Goal: Task Accomplishment & Management: Manage account settings

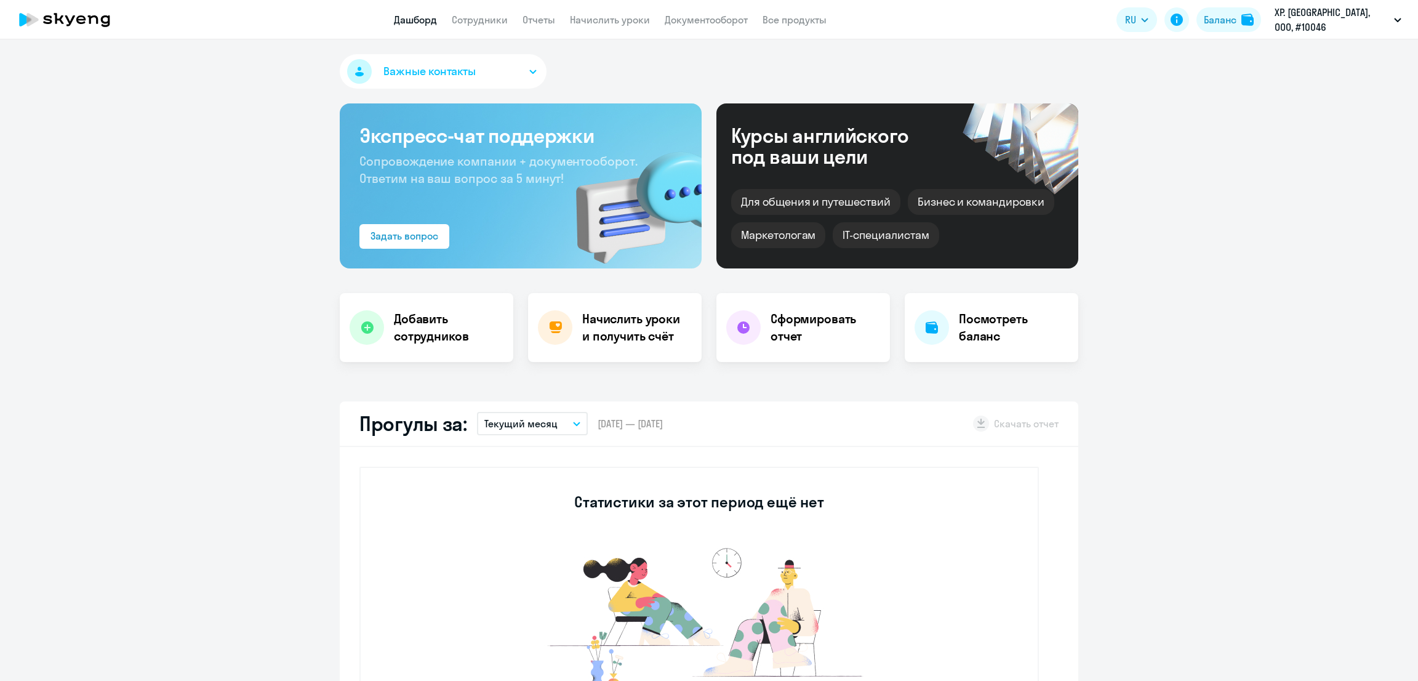
select select "30"
click at [1236, 18] on div "Баланс" at bounding box center [1220, 19] width 33 height 15
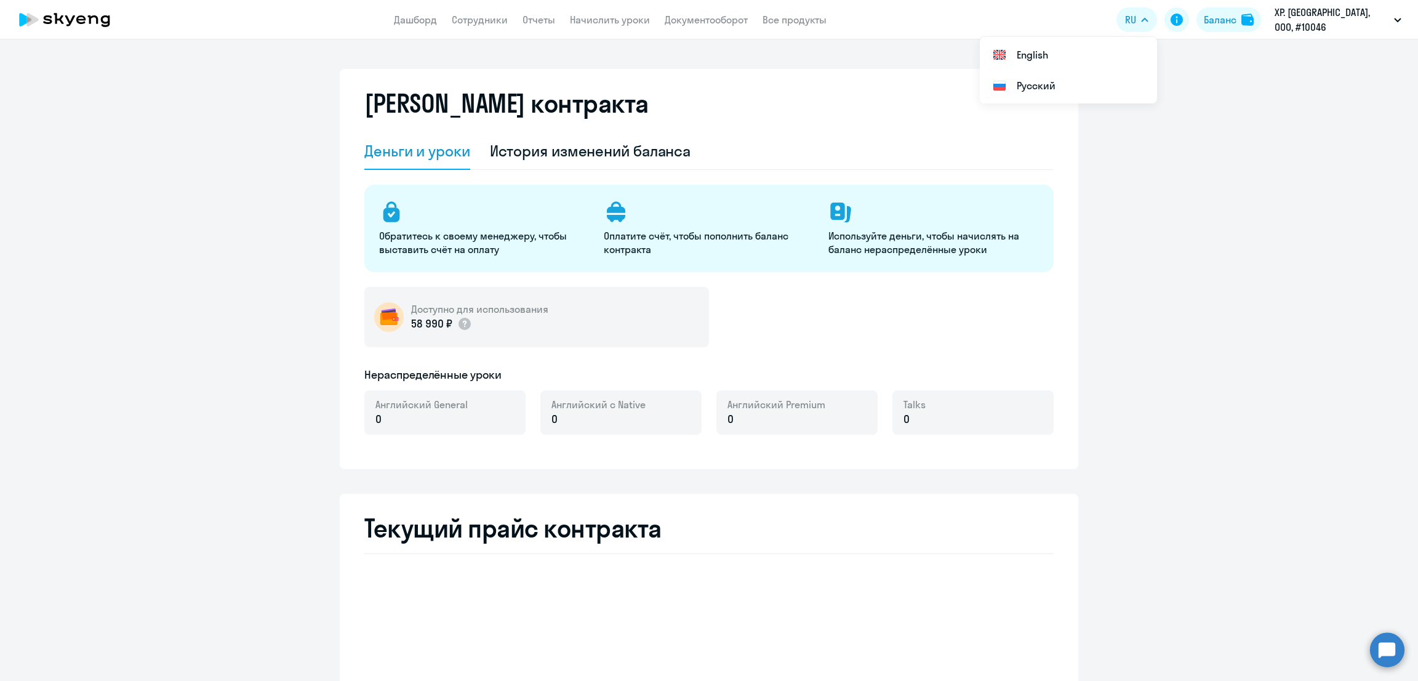
select select "english_adult_not_native_speaker"
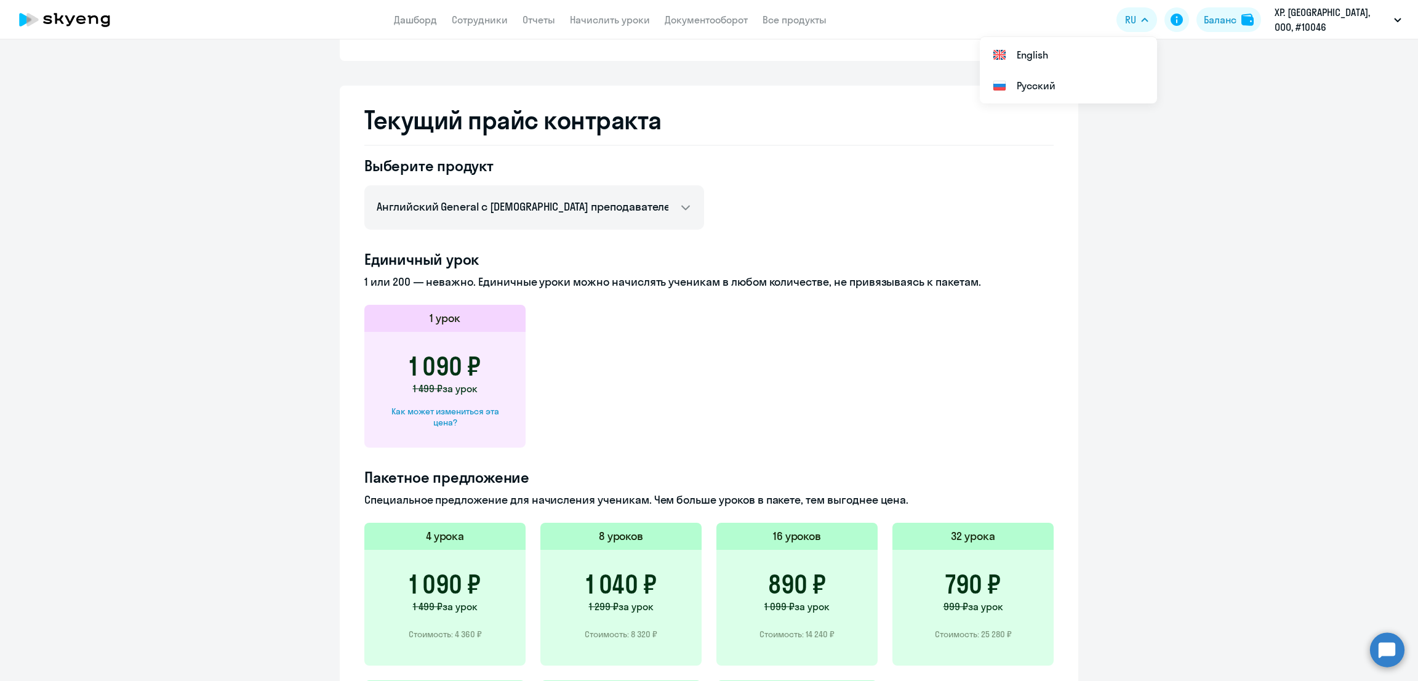
scroll to position [461, 0]
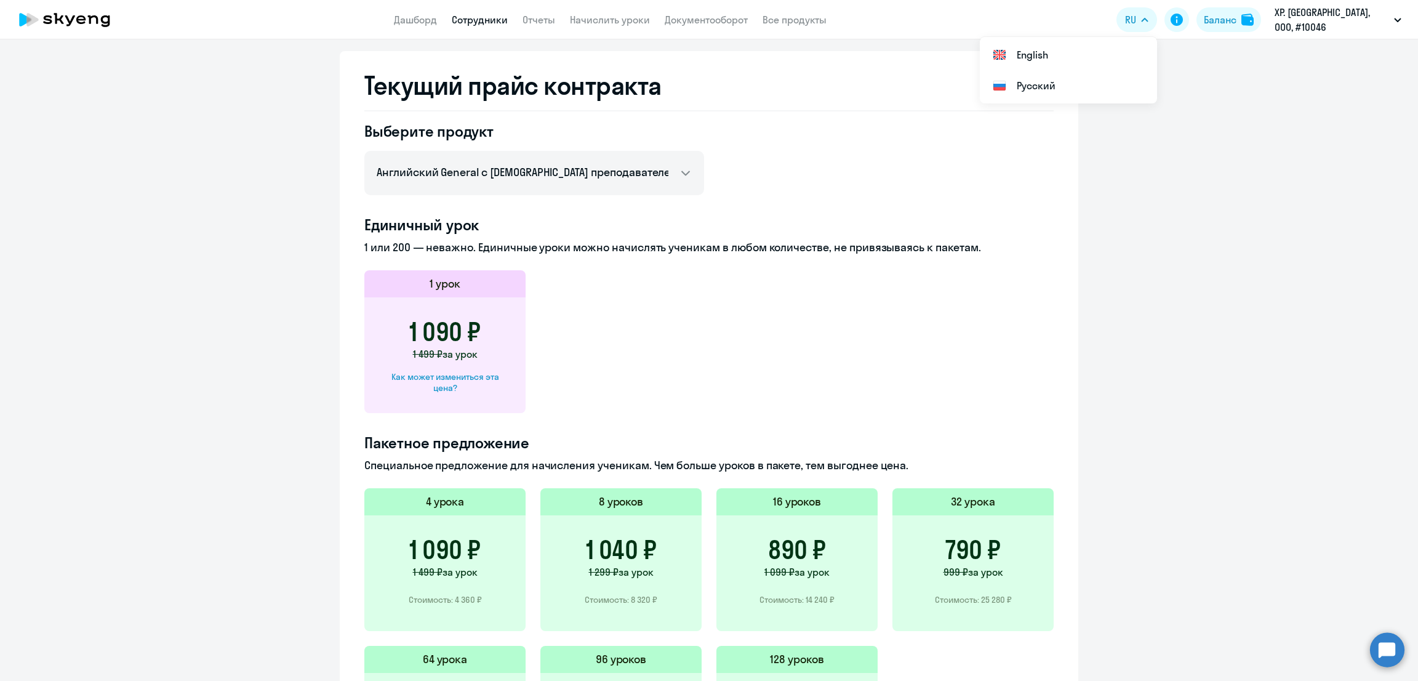
click at [485, 14] on link "Сотрудники" at bounding box center [480, 20] width 56 height 12
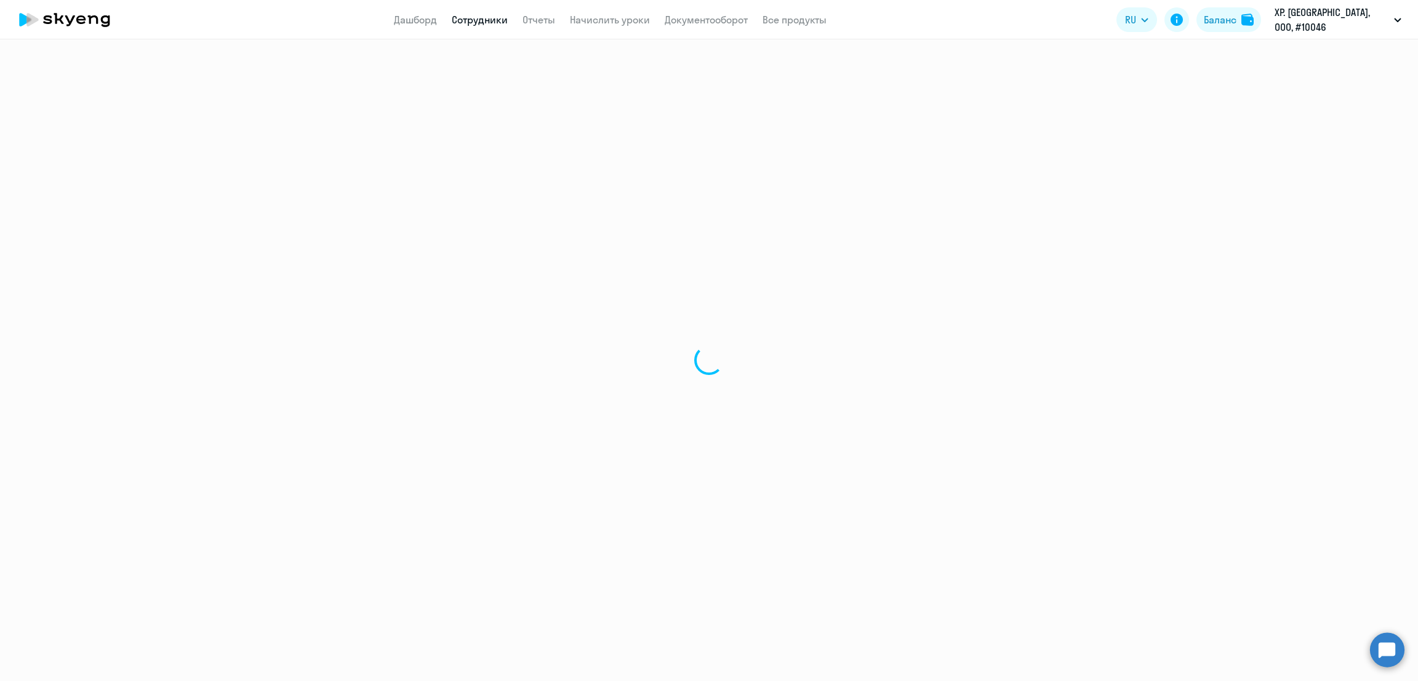
select select "30"
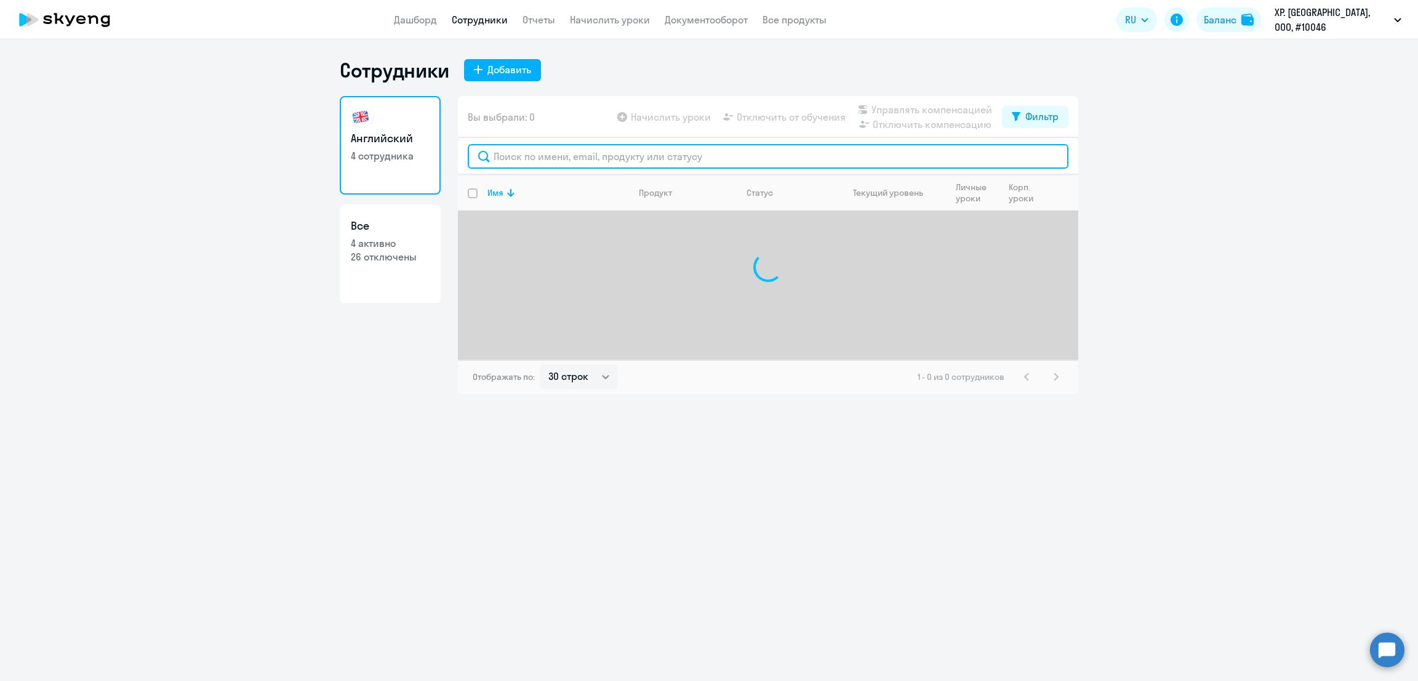
click at [628, 159] on input "text" at bounding box center [768, 156] width 601 height 25
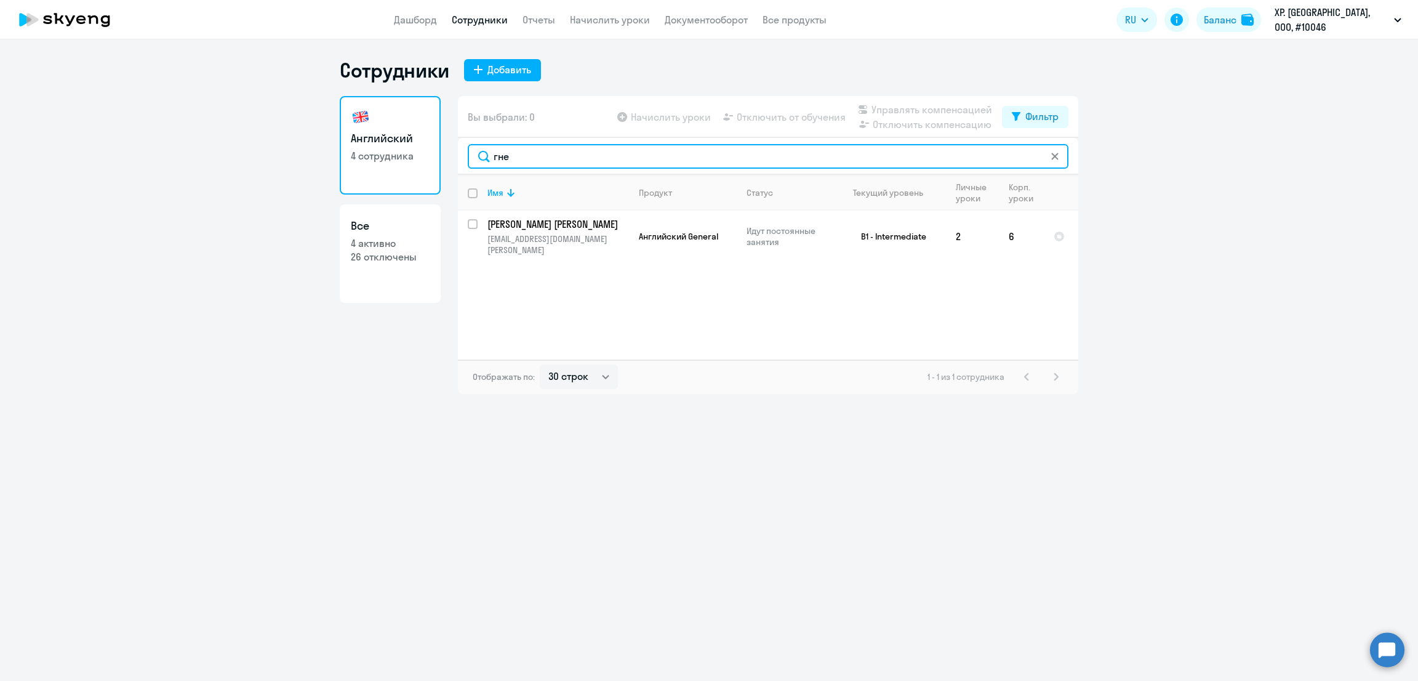
type input "гне"
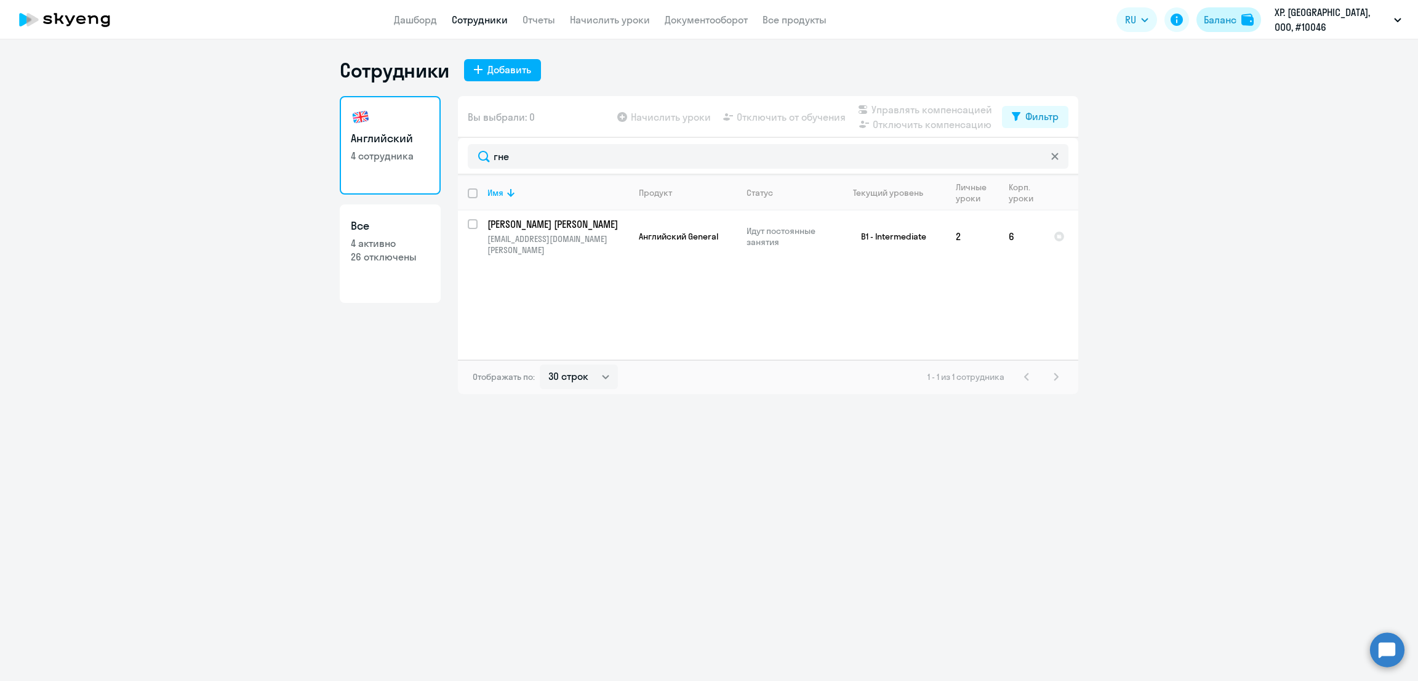
click at [1236, 12] on div "Баланс" at bounding box center [1220, 19] width 33 height 15
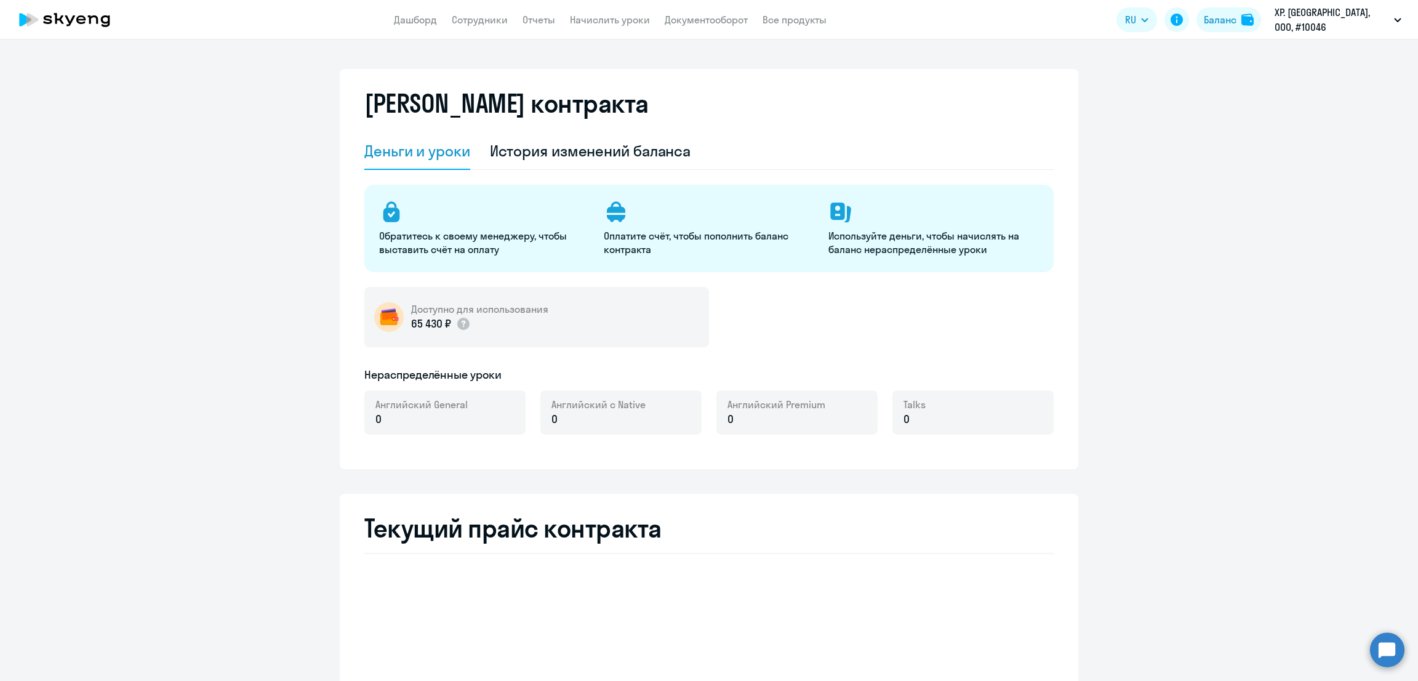
select select "english_adult_not_native_speaker"
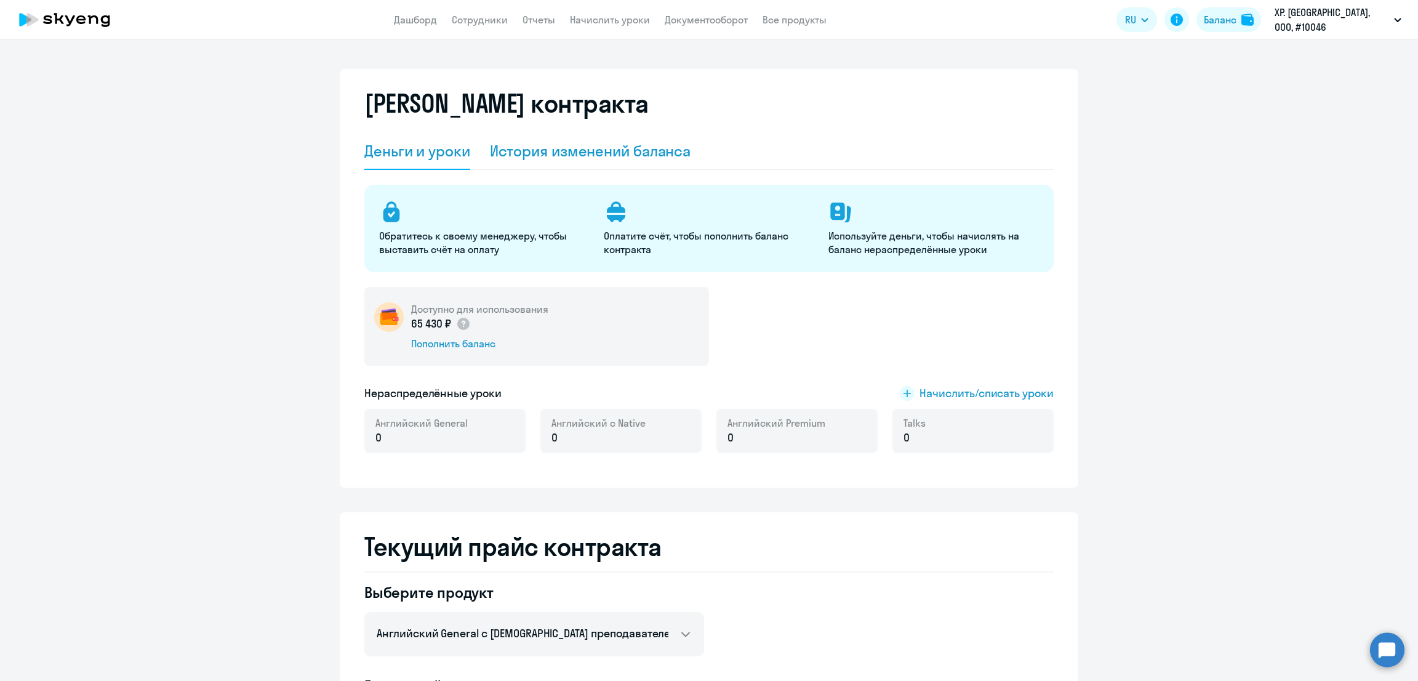
click at [588, 140] on div "История изменений баланса" at bounding box center [590, 151] width 201 height 37
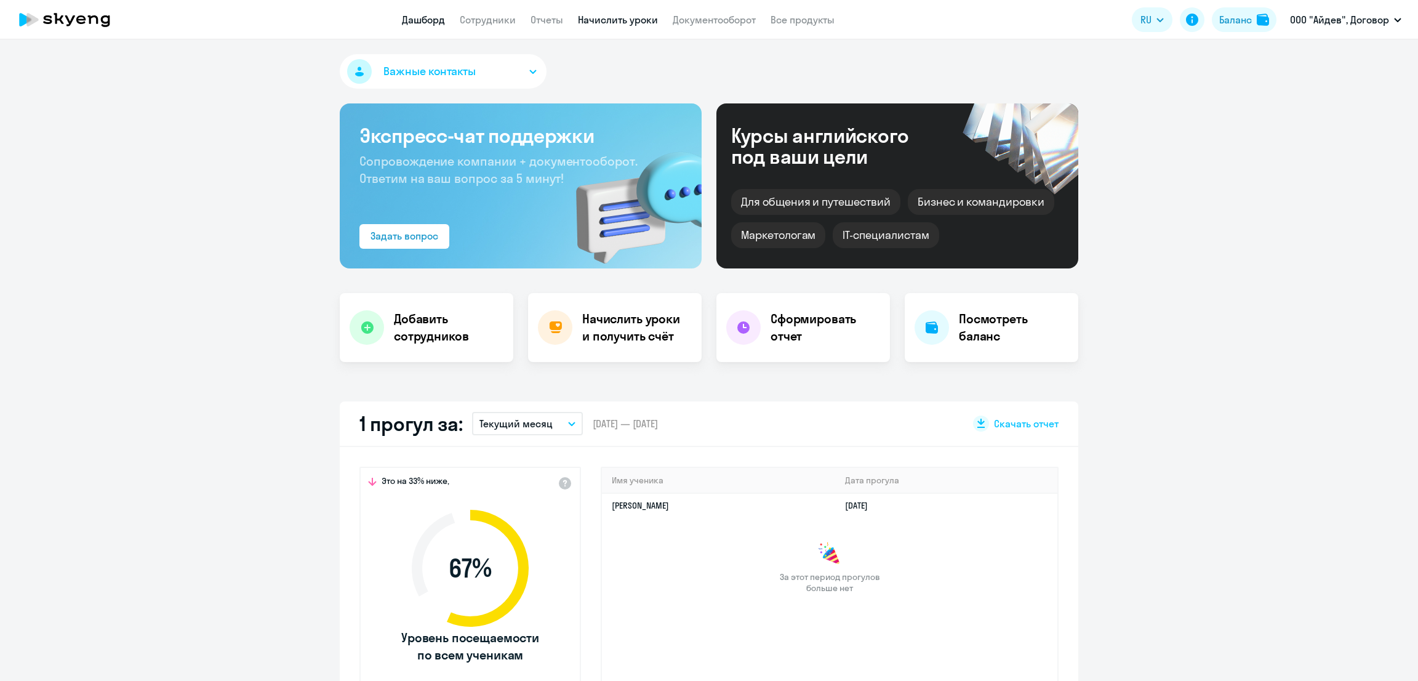
click at [615, 17] on link "Начислить уроки" at bounding box center [618, 20] width 80 height 12
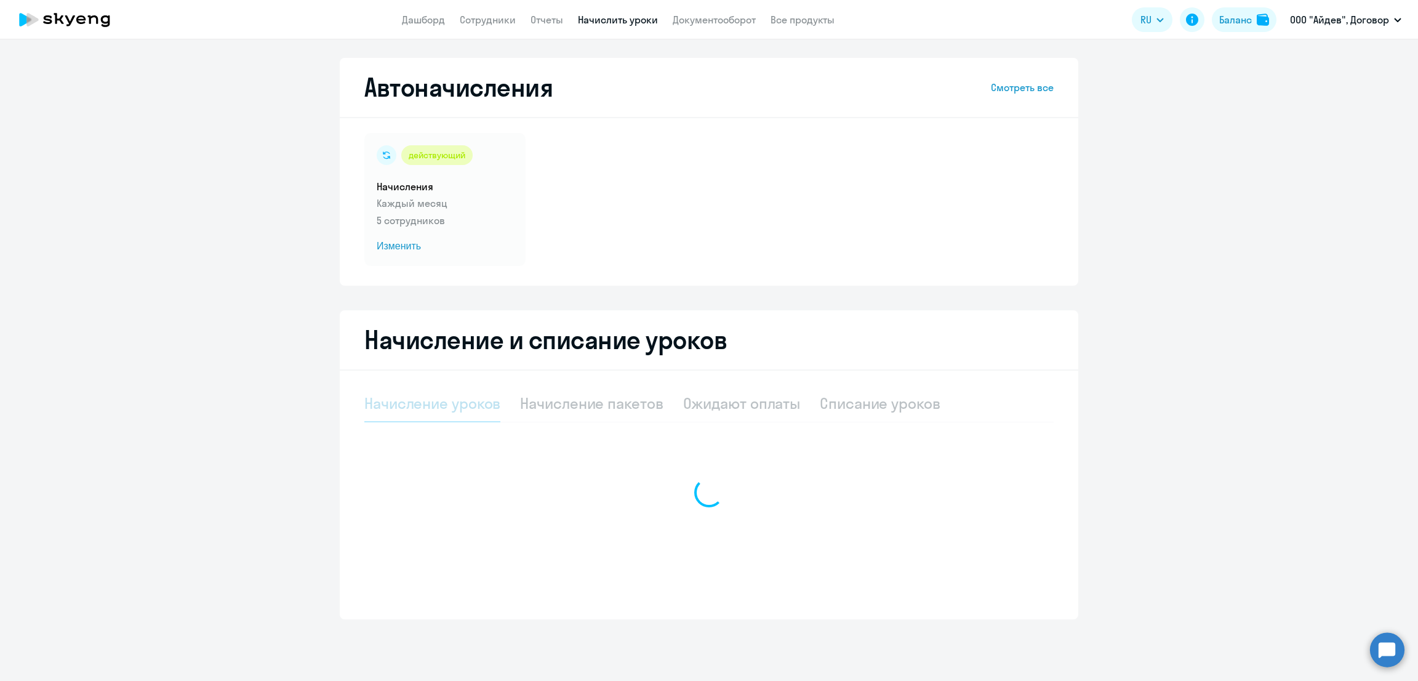
select select "10"
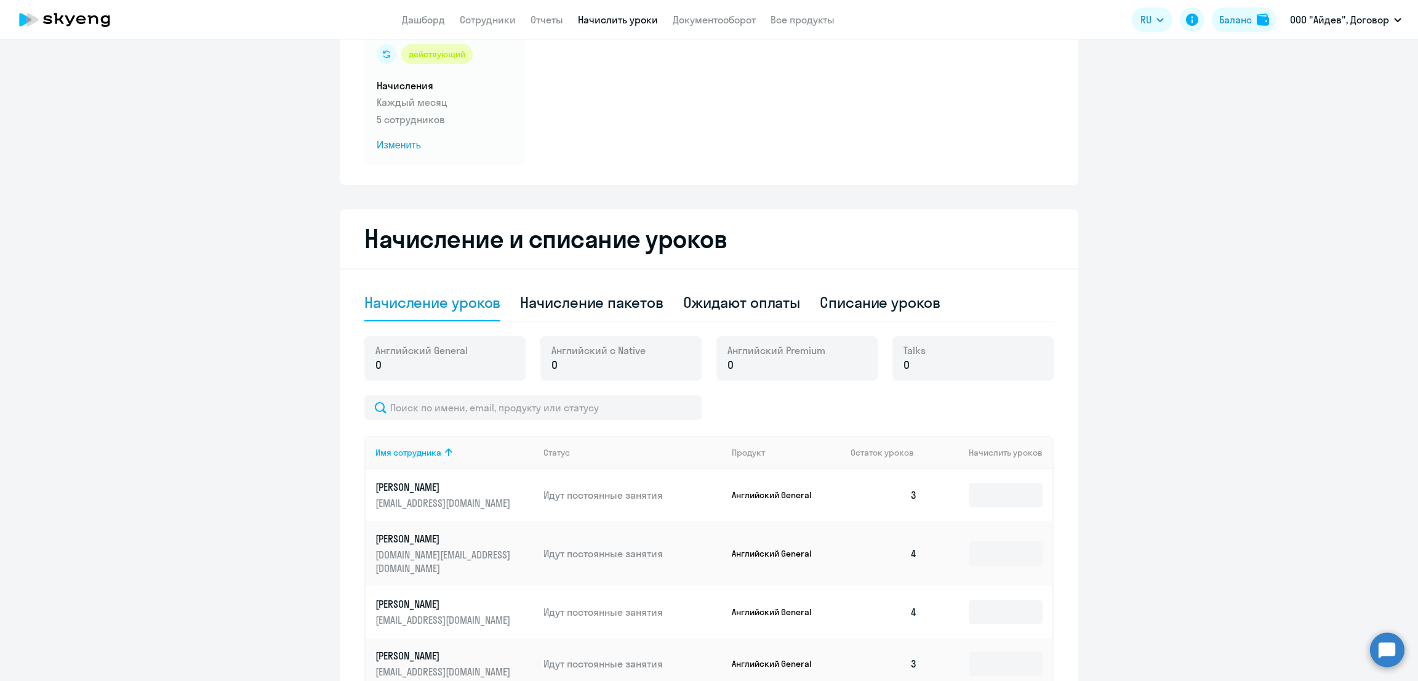
scroll to position [250, 0]
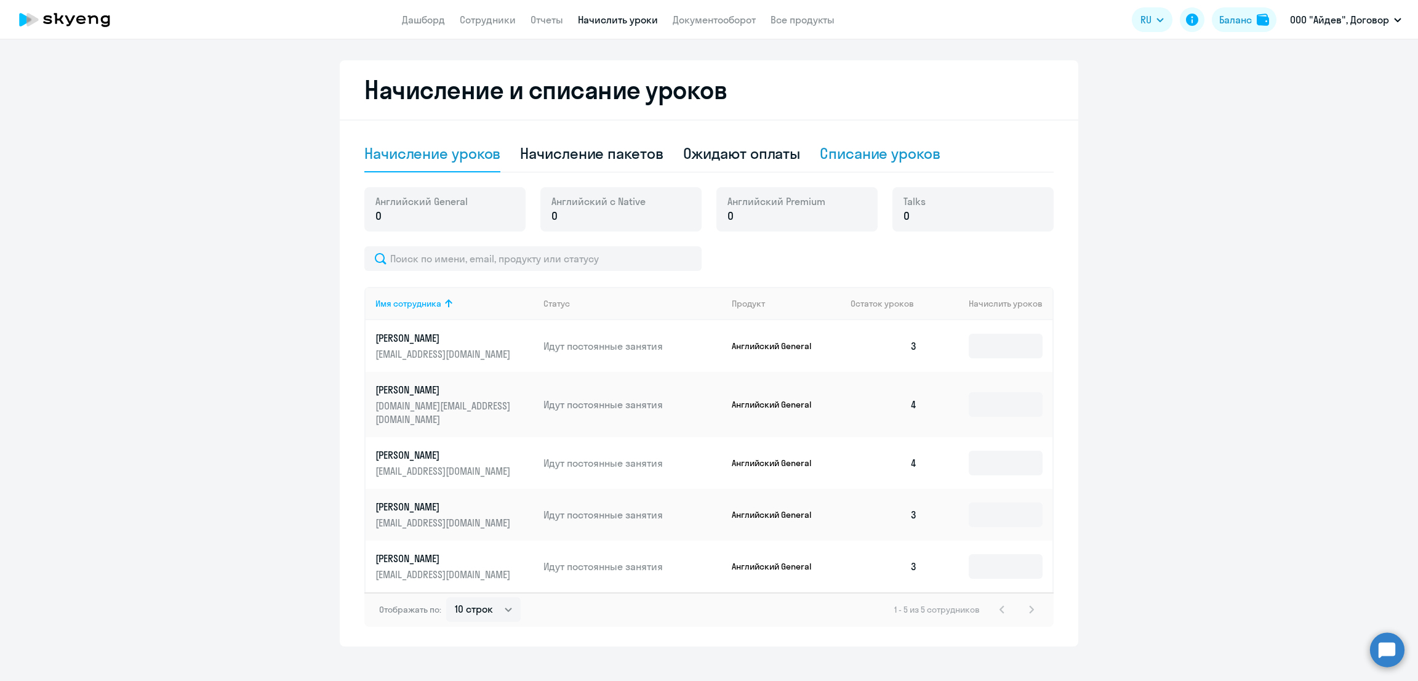
click at [832, 156] on div "Списание уроков" at bounding box center [880, 153] width 121 height 20
select select "10"
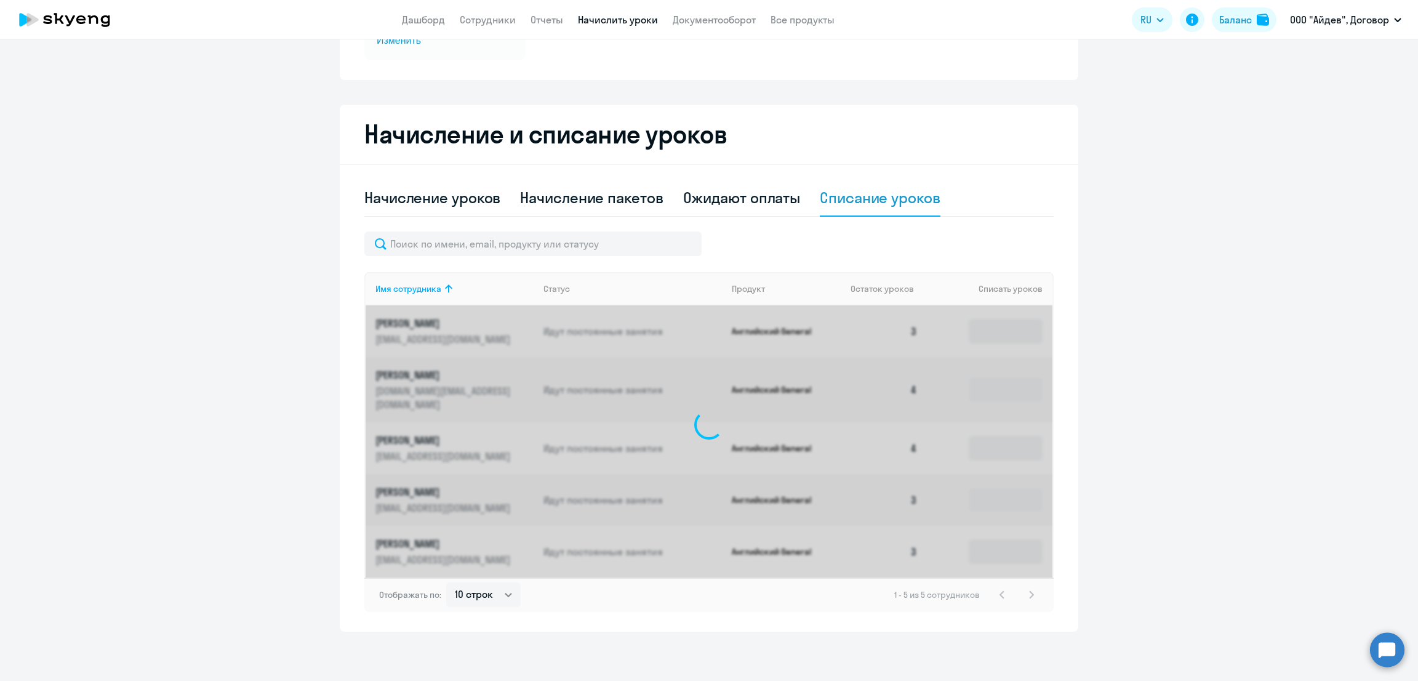
scroll to position [191, 0]
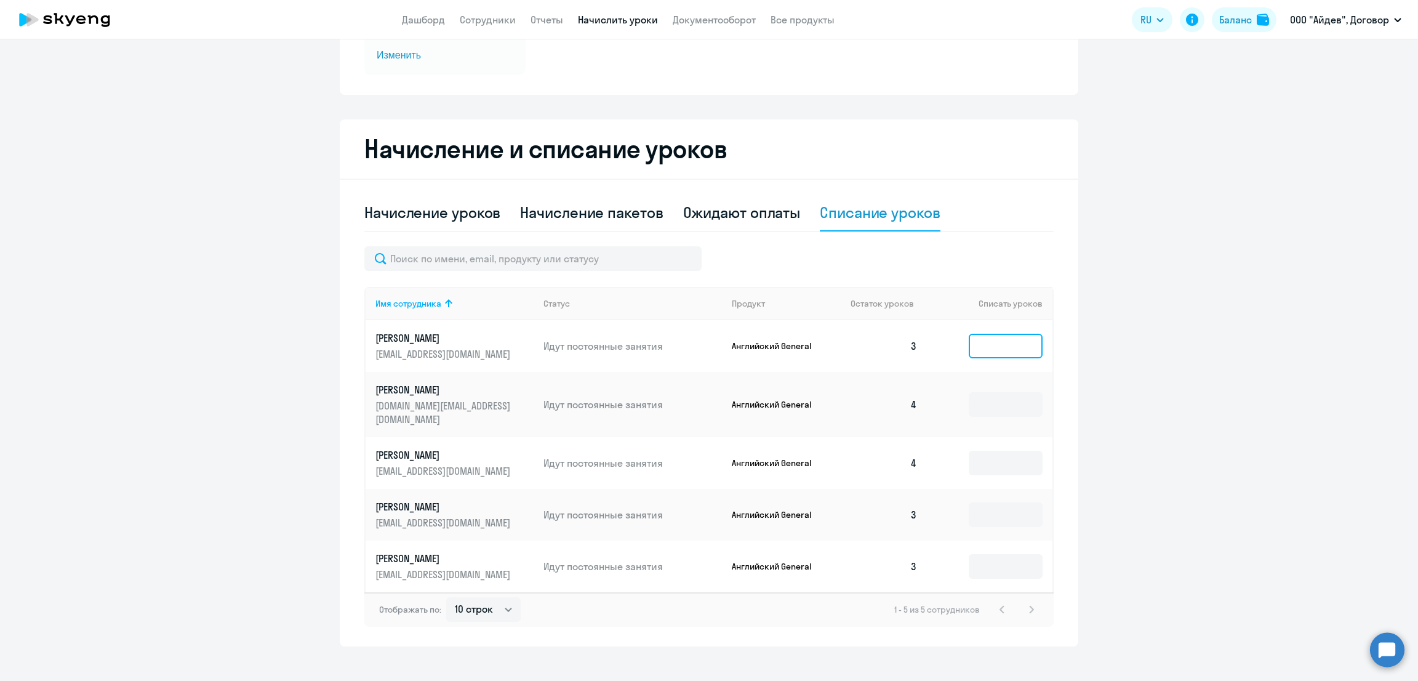
click at [993, 342] on input at bounding box center [1006, 346] width 74 height 25
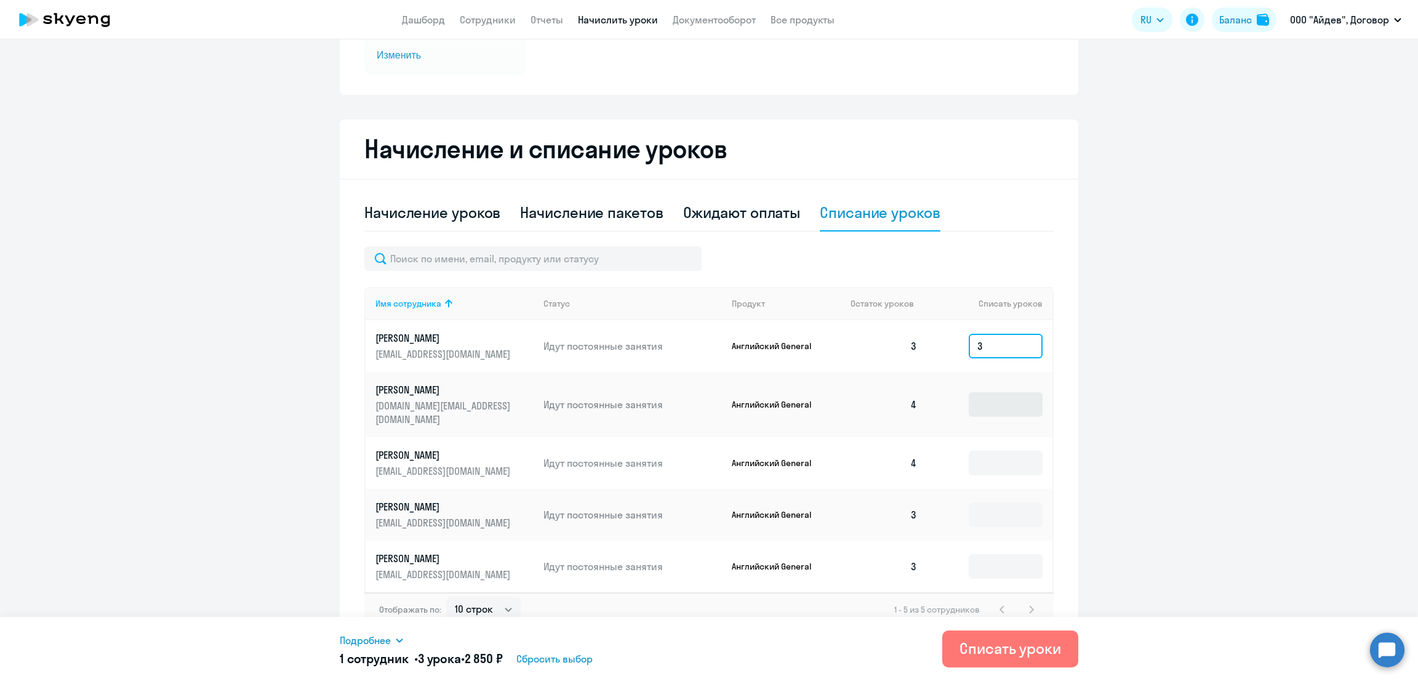
type input "3"
click at [988, 400] on input at bounding box center [1006, 404] width 74 height 25
type input "4"
click at [989, 451] on input at bounding box center [1006, 463] width 74 height 25
type input "4"
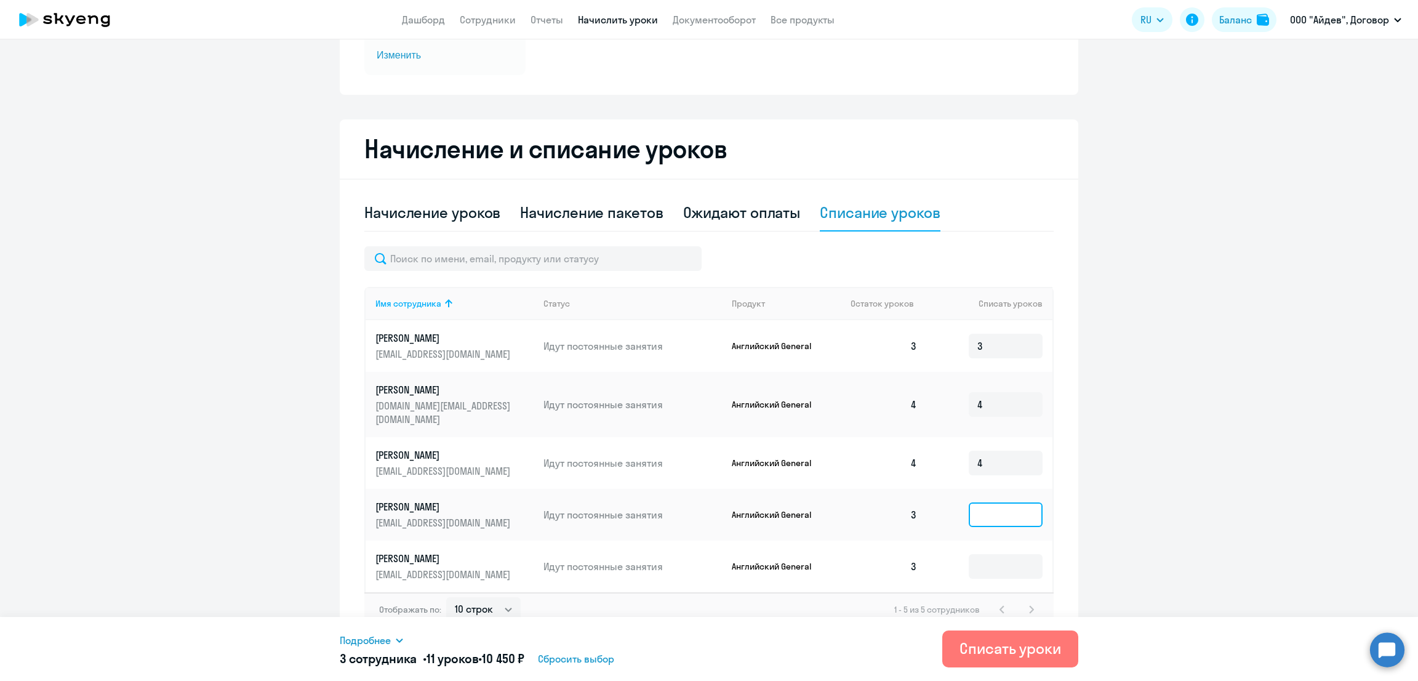
click at [983, 502] on input at bounding box center [1006, 514] width 74 height 25
type input "3"
click at [988, 559] on input at bounding box center [1006, 566] width 74 height 25
type input "3"
click at [382, 631] on div "Подробнее Имя сотрудника Продукт Списать уроков Цена за 1 урок Сумма Гриценко А…" at bounding box center [709, 649] width 739 height 64
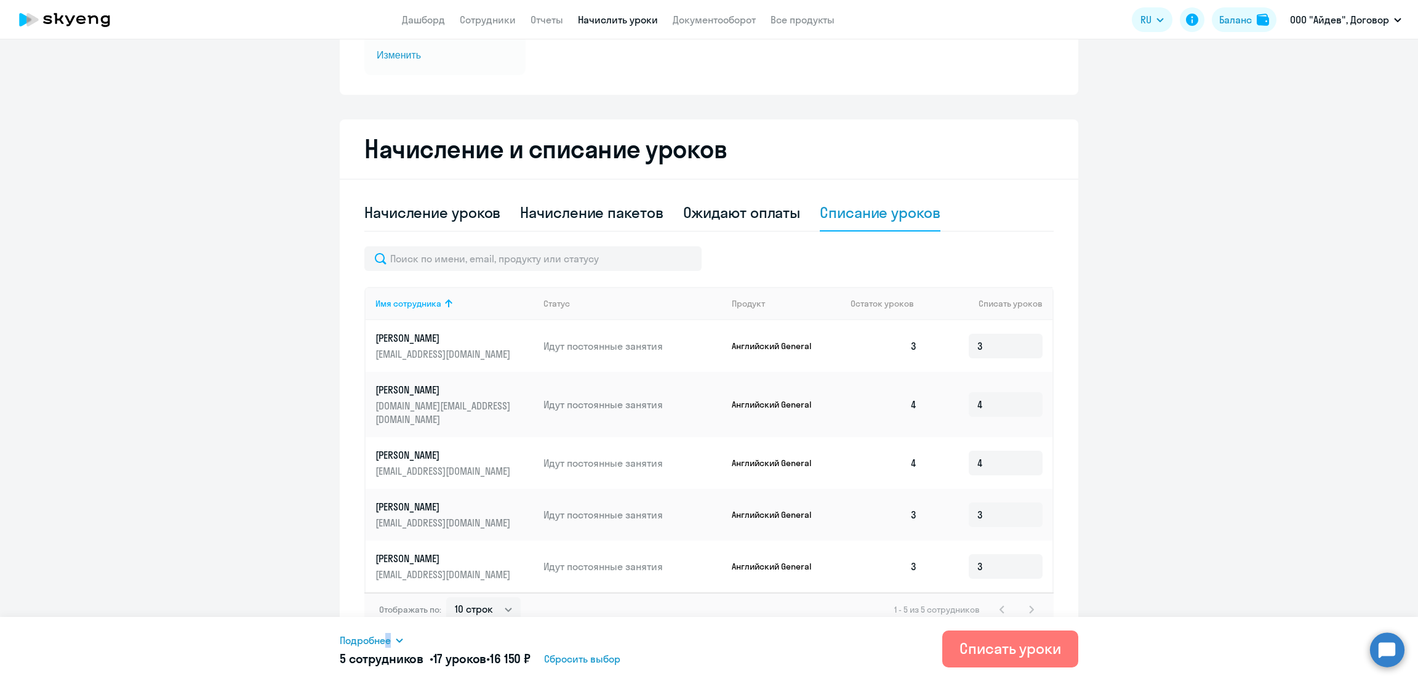
click at [385, 639] on span "Подробнее" at bounding box center [365, 640] width 51 height 15
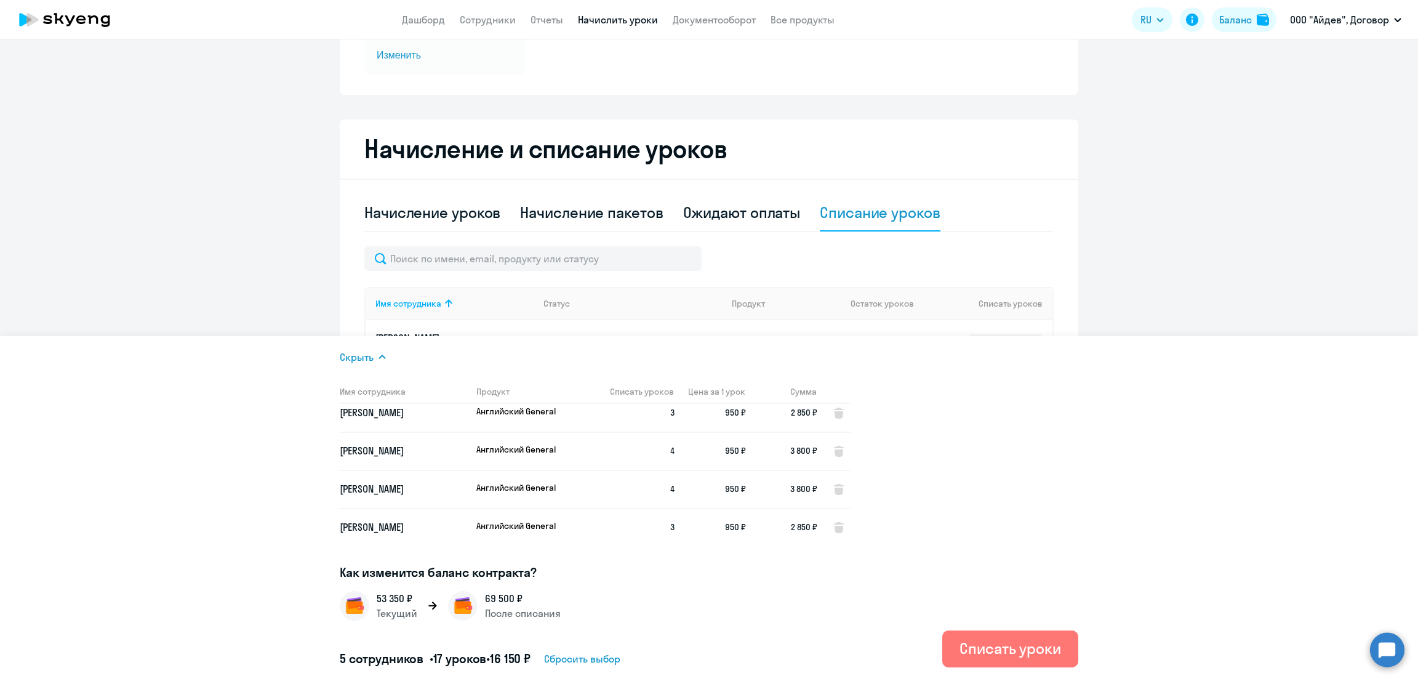
scroll to position [6, 0]
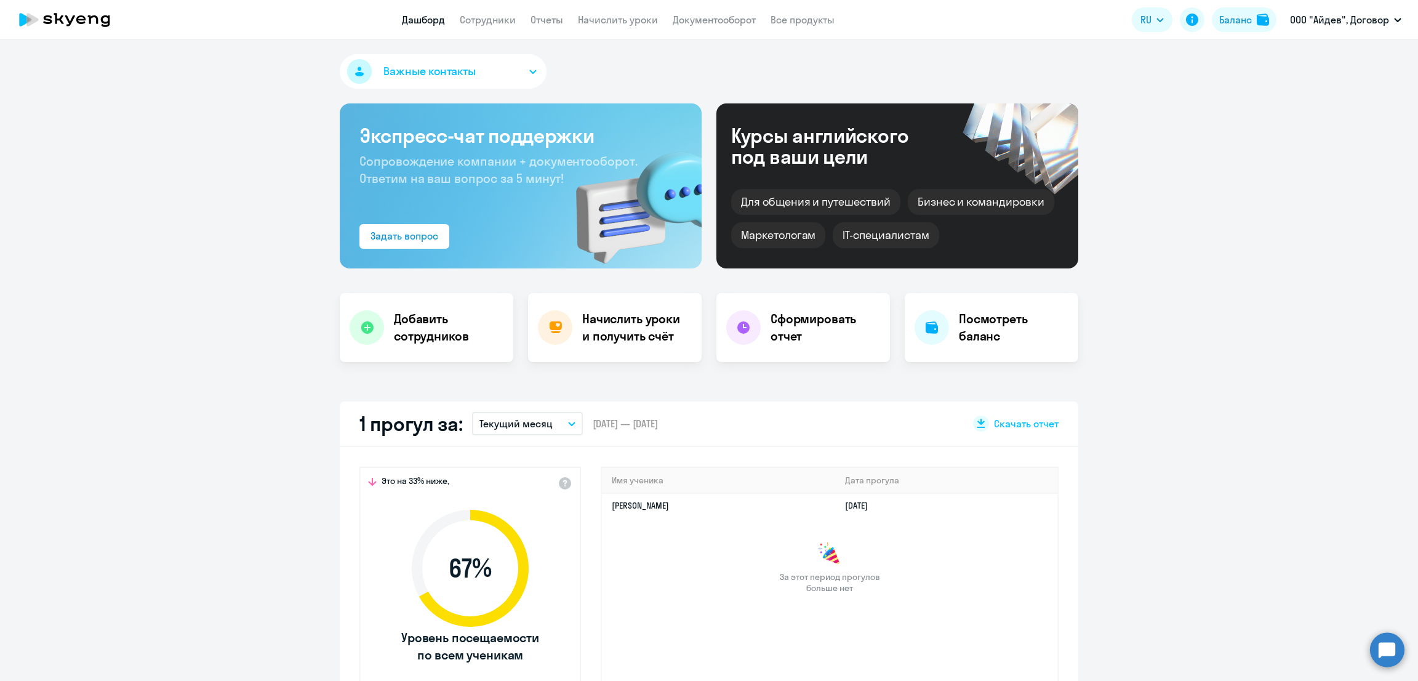
select select "30"
click at [1242, 22] on div "Баланс" at bounding box center [1235, 19] width 33 height 15
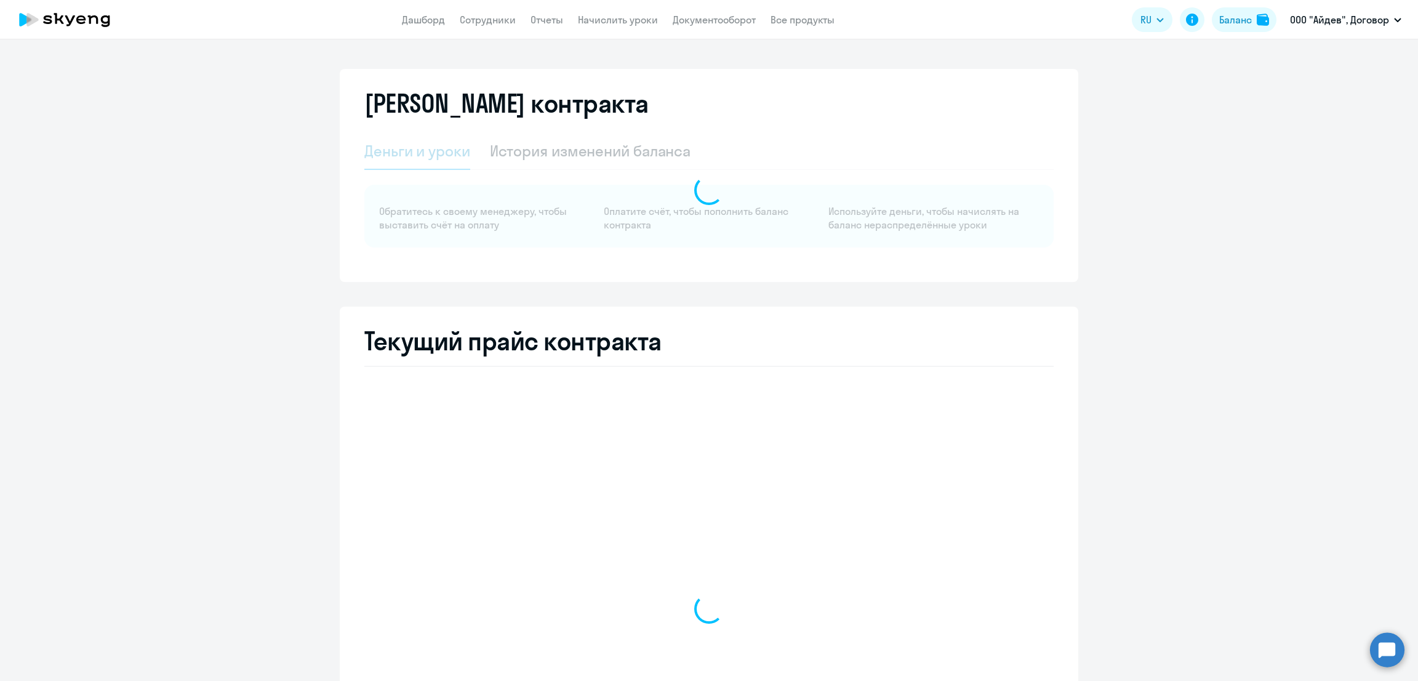
select select "english_adult_not_native_speaker"
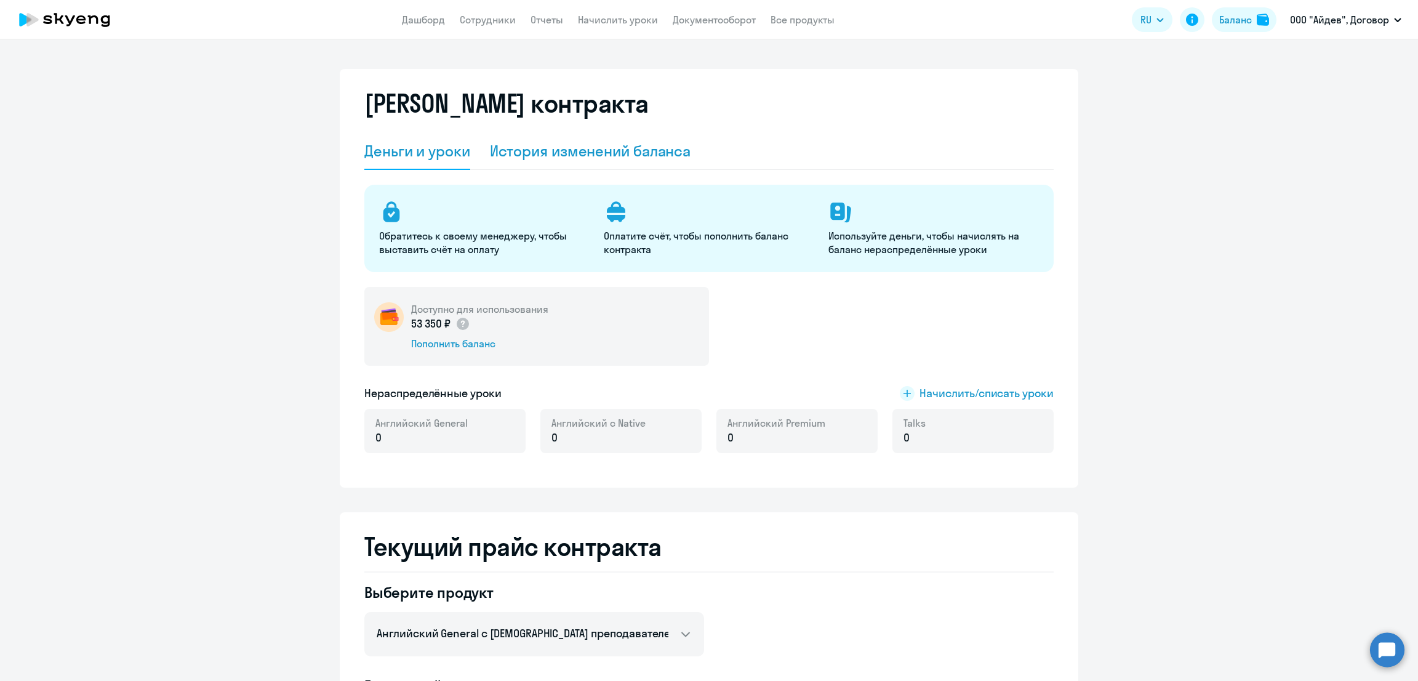
click at [604, 155] on div "История изменений баланса" at bounding box center [590, 151] width 201 height 20
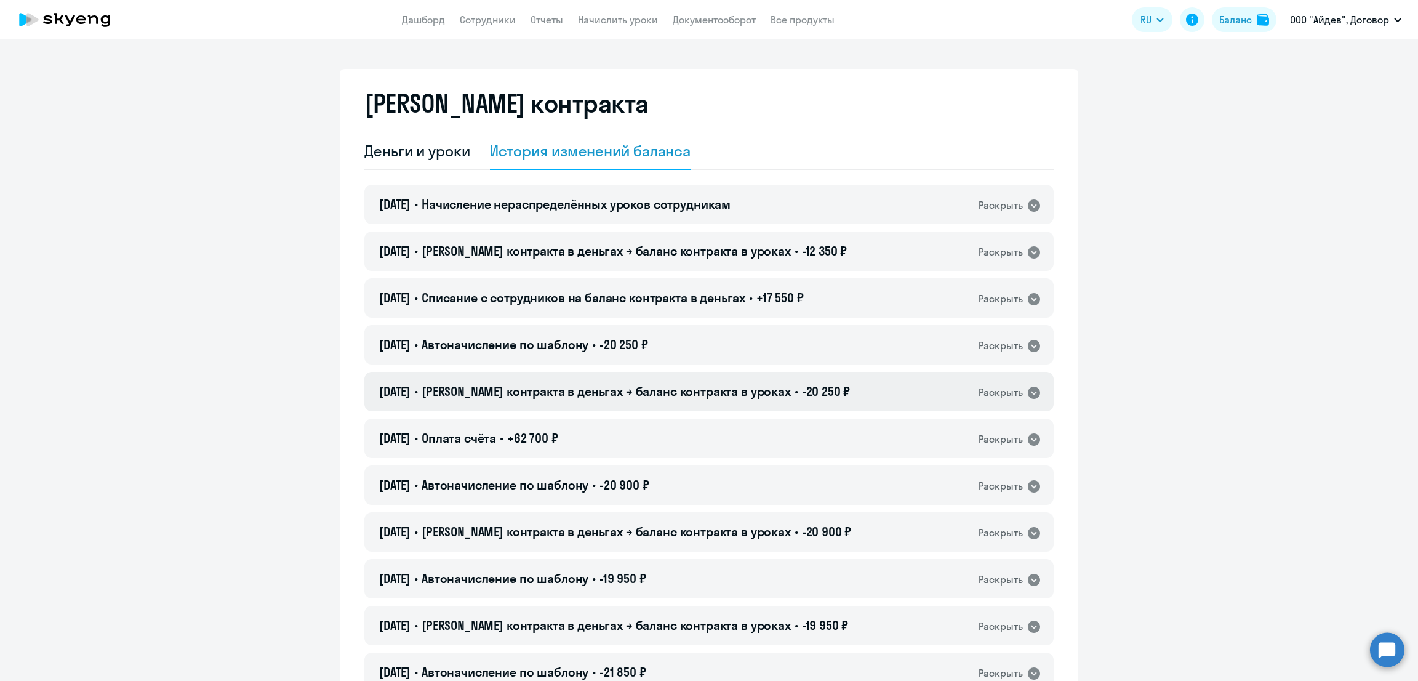
click at [710, 398] on span "Баланс контракта в деньгах → баланс контракта в уроках" at bounding box center [606, 390] width 369 height 15
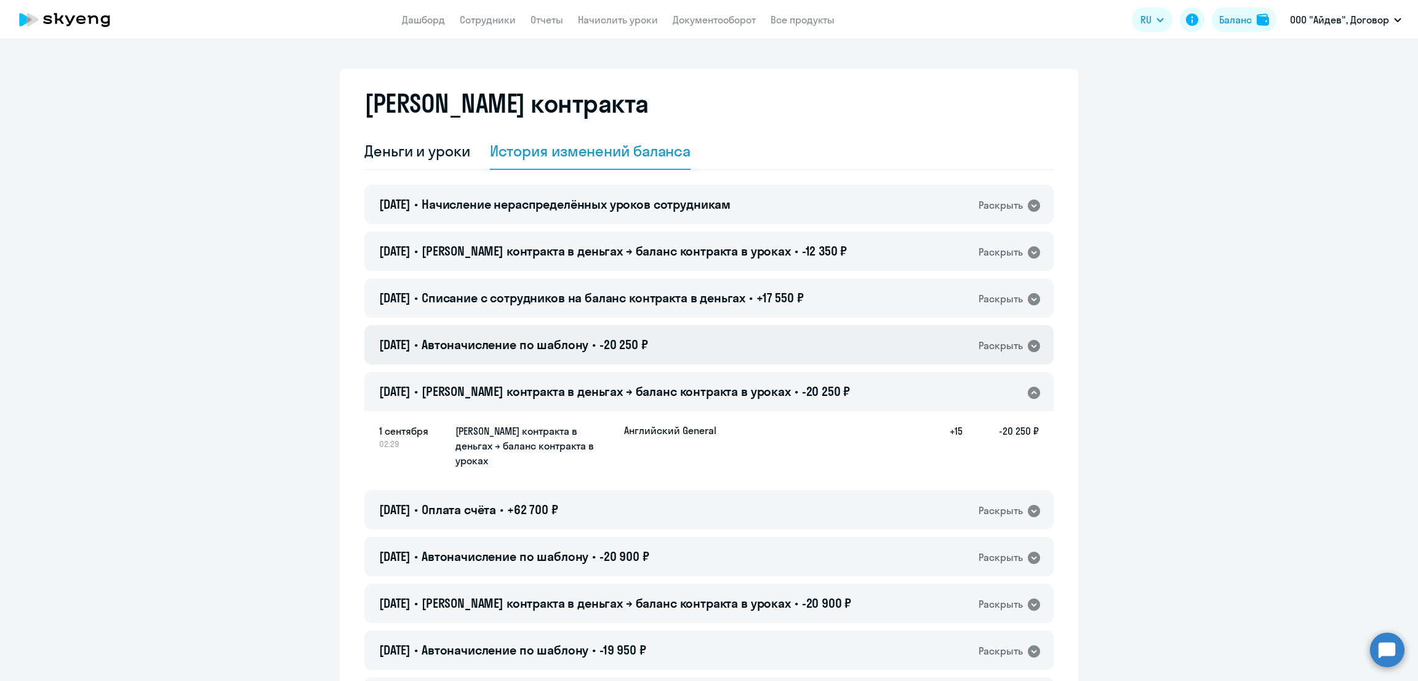
click at [756, 334] on div "01.09.2025 • Автоначисление по шаблону • -20 250 ₽ Раскрыть" at bounding box center [708, 344] width 689 height 39
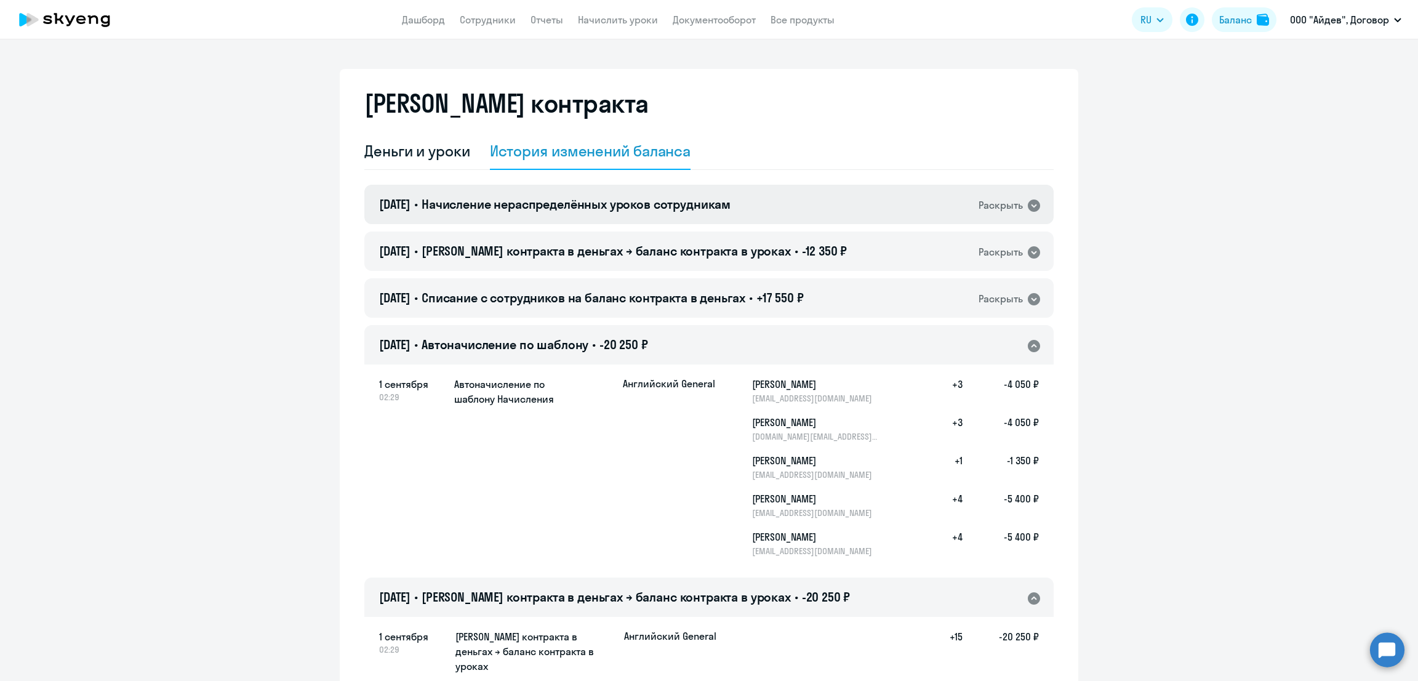
click at [810, 204] on div "05.09.2025 • Начисление нераспределённых уроков сотрудникам Раскрыть" at bounding box center [708, 204] width 689 height 39
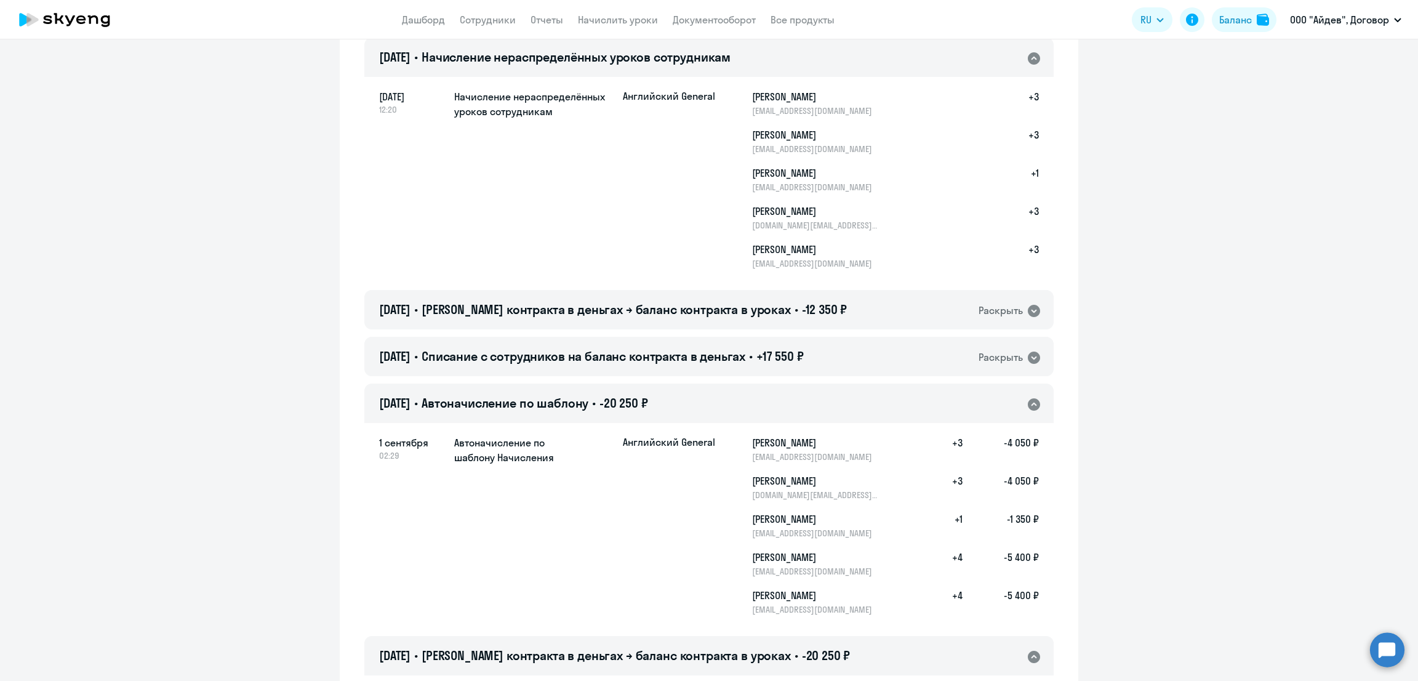
scroll to position [153, 0]
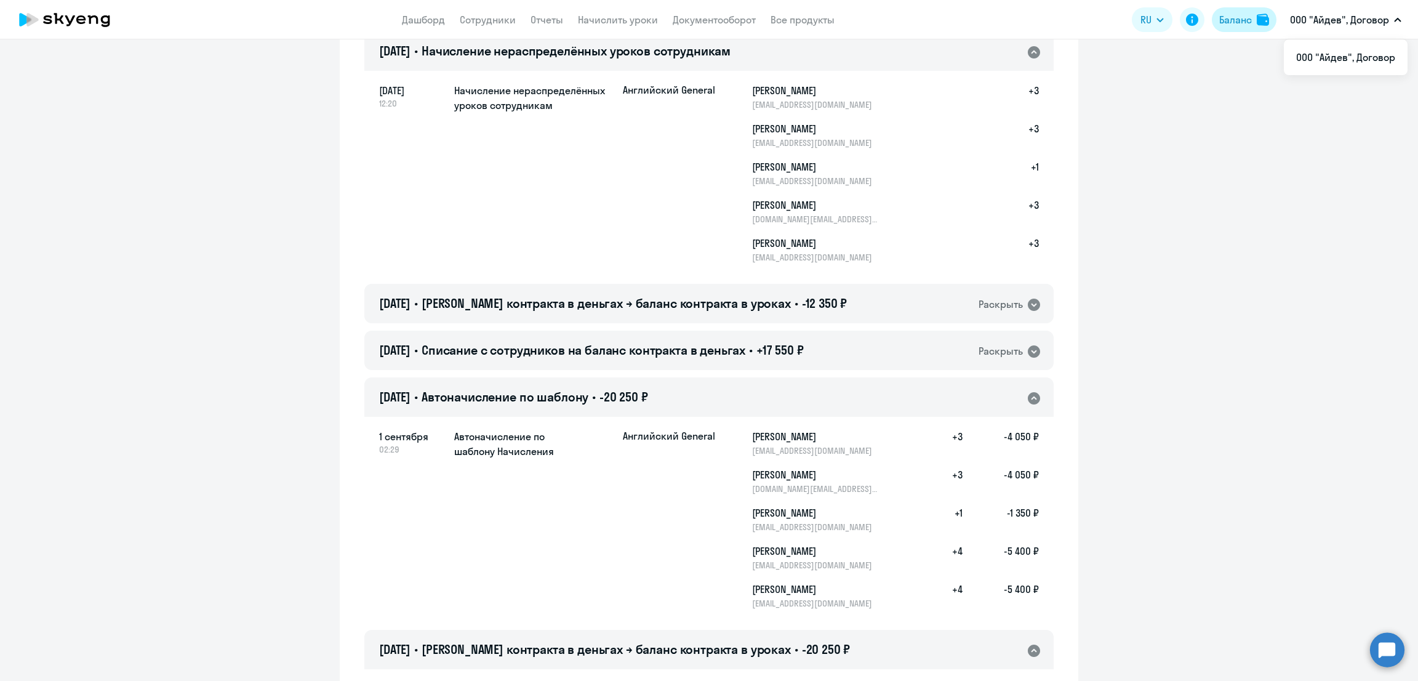
click at [1232, 19] on div "Баланс" at bounding box center [1235, 19] width 33 height 15
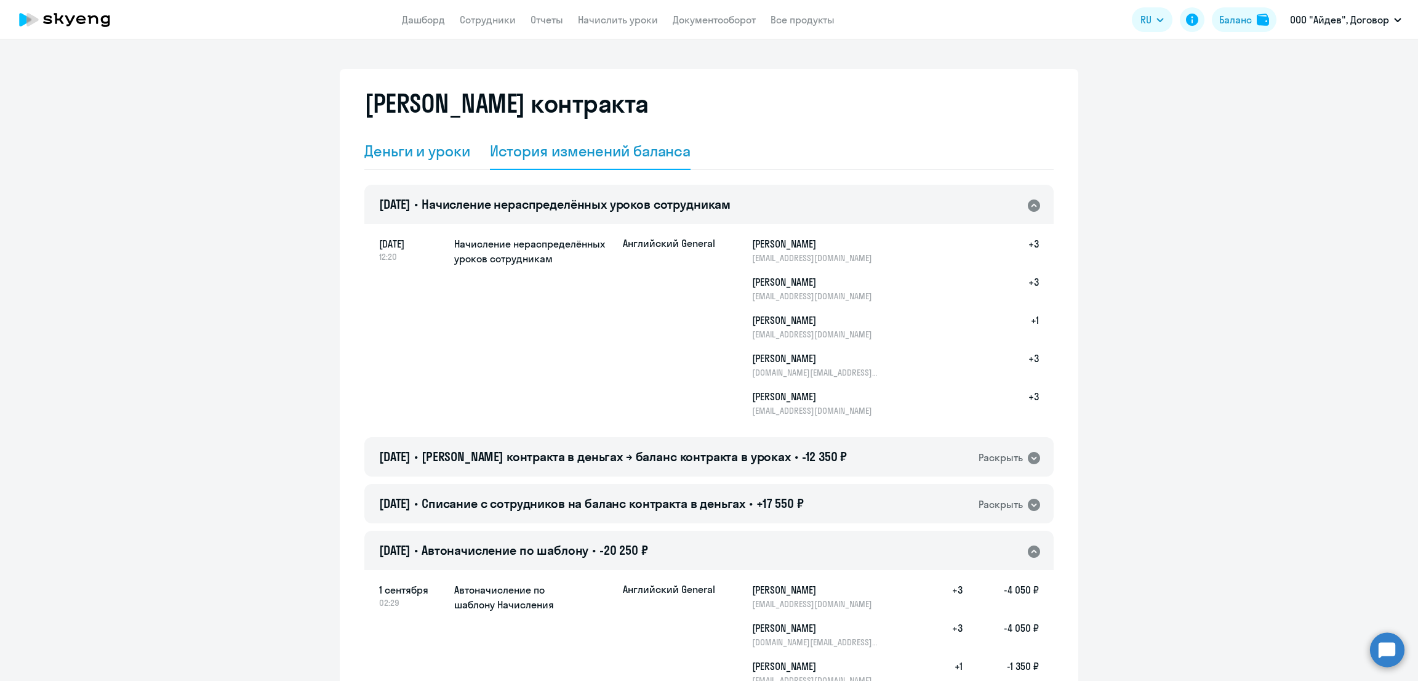
click at [430, 145] on div "Деньги и уроки" at bounding box center [417, 151] width 106 height 20
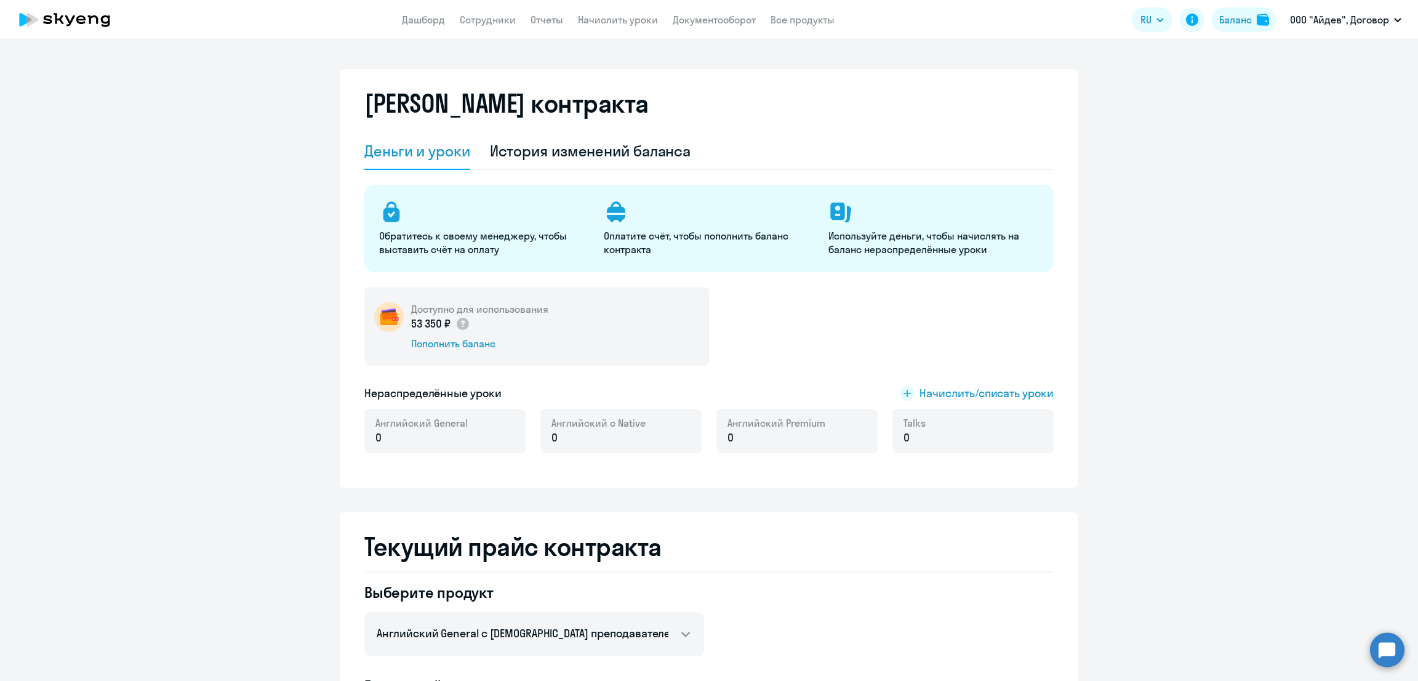
click at [1296, 348] on ng-component "Баланс контракта Деньги и уроки История изменений баланса Обратитесь к своему м…" at bounding box center [709, 676] width 1418 height 1215
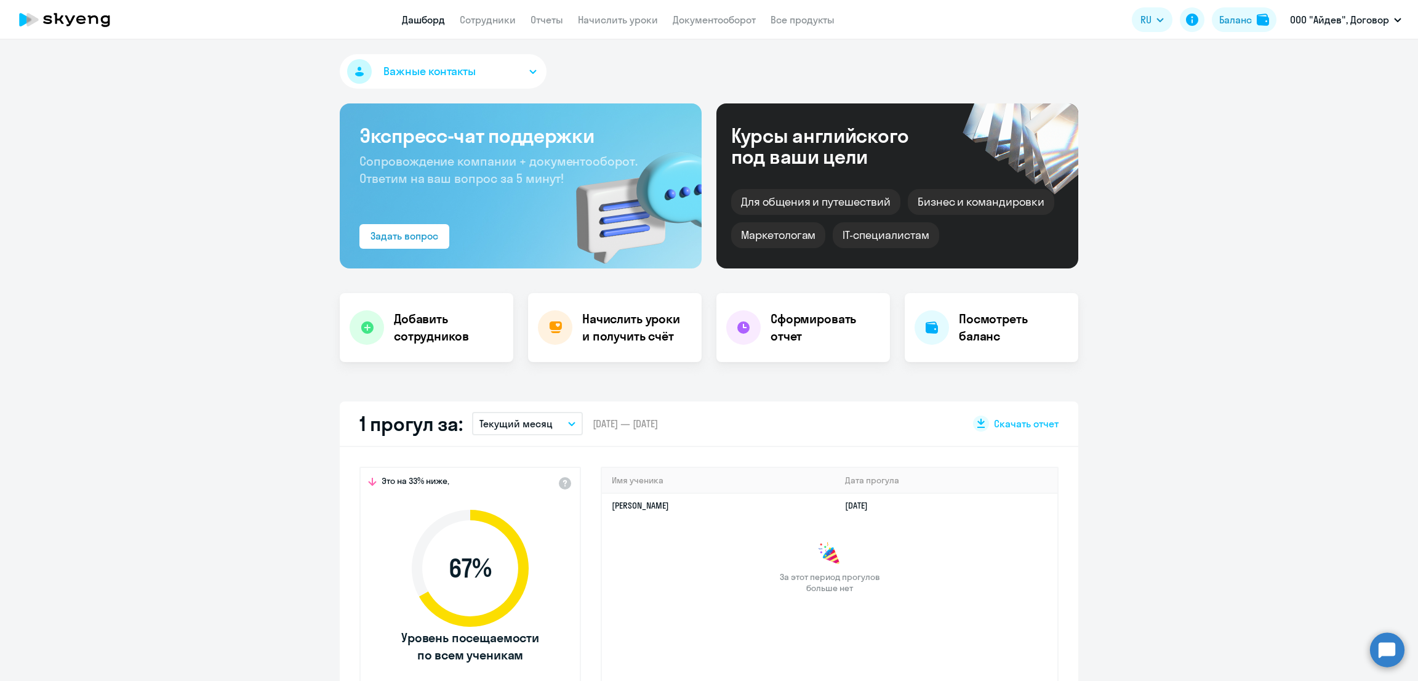
select select "30"
click at [1253, 22] on button "Баланс" at bounding box center [1244, 19] width 65 height 25
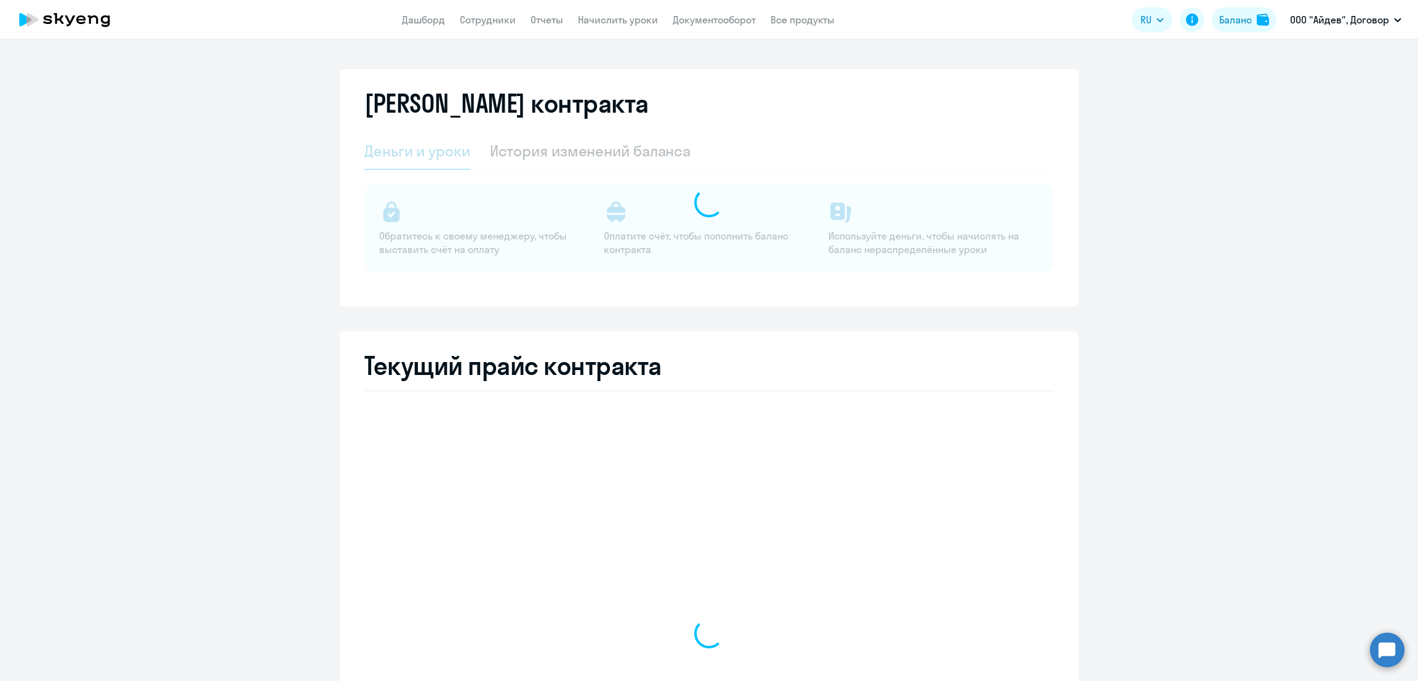
select select "english_adult_not_native_speaker"
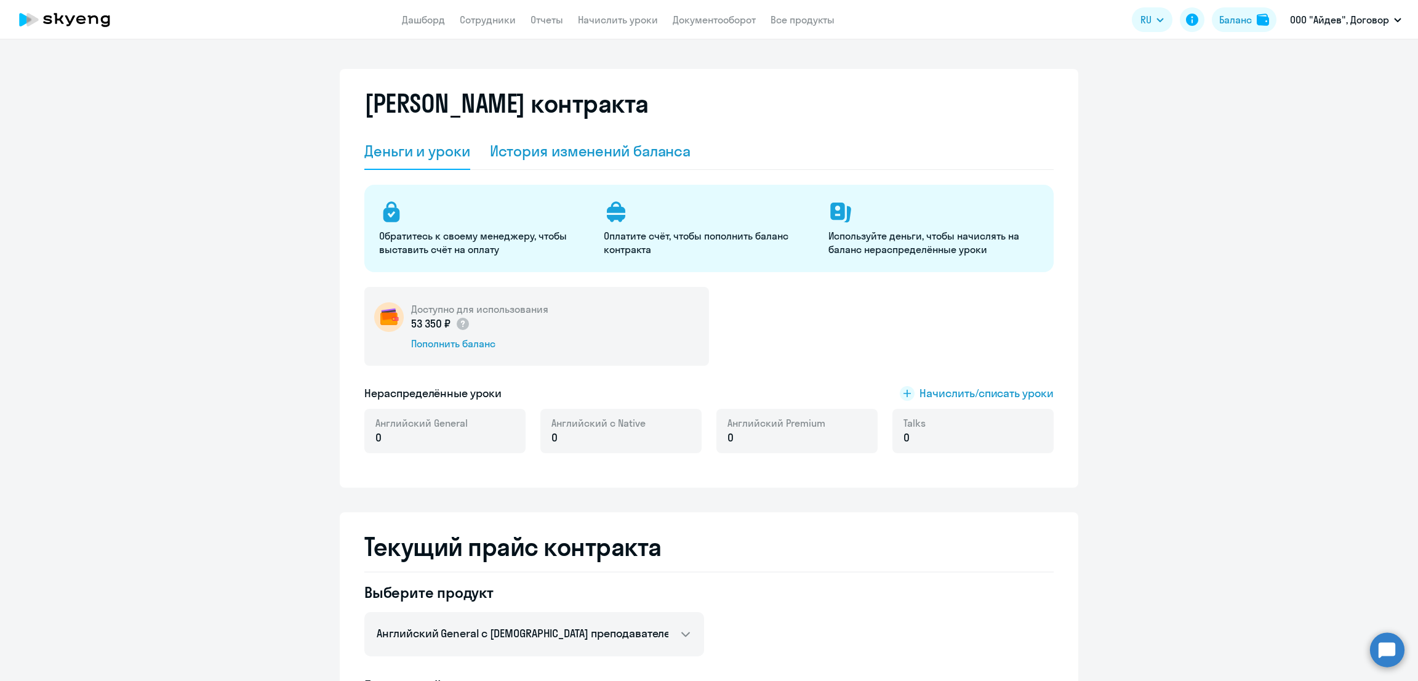
click at [633, 153] on div "История изменений баланса" at bounding box center [590, 151] width 201 height 20
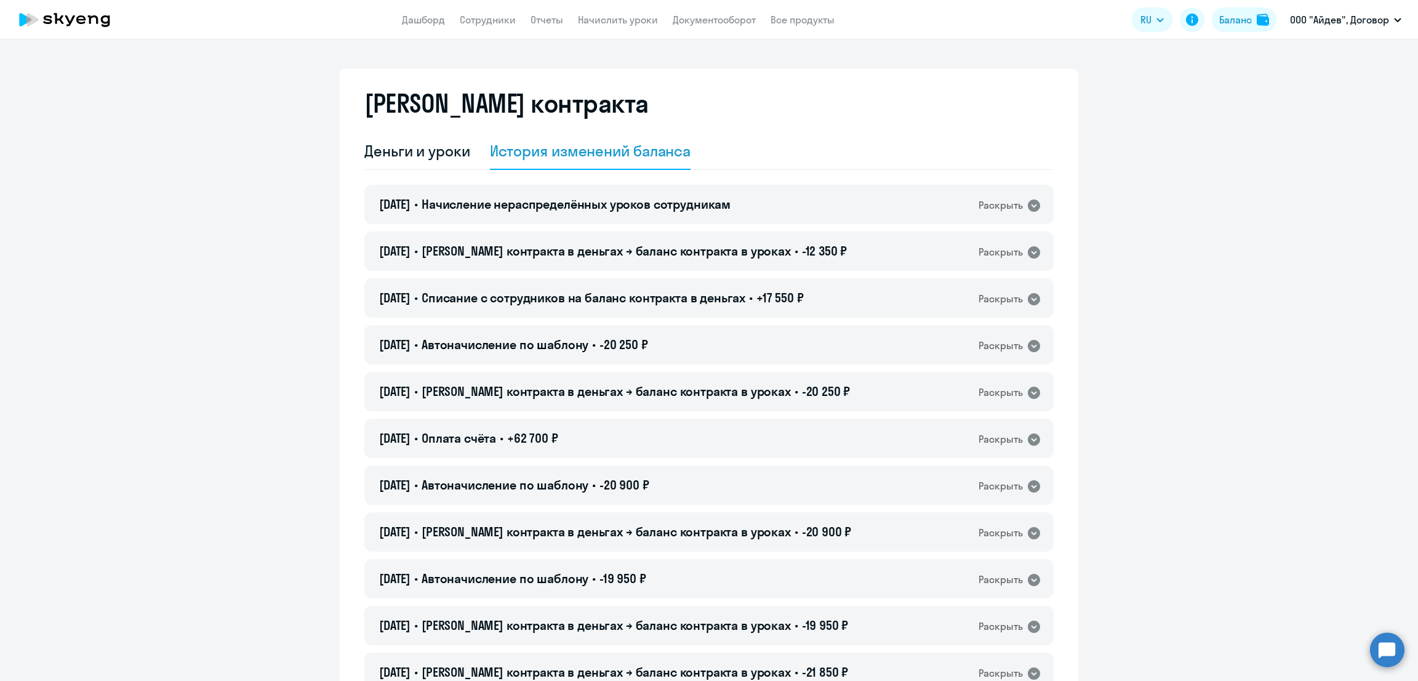
scroll to position [498, 0]
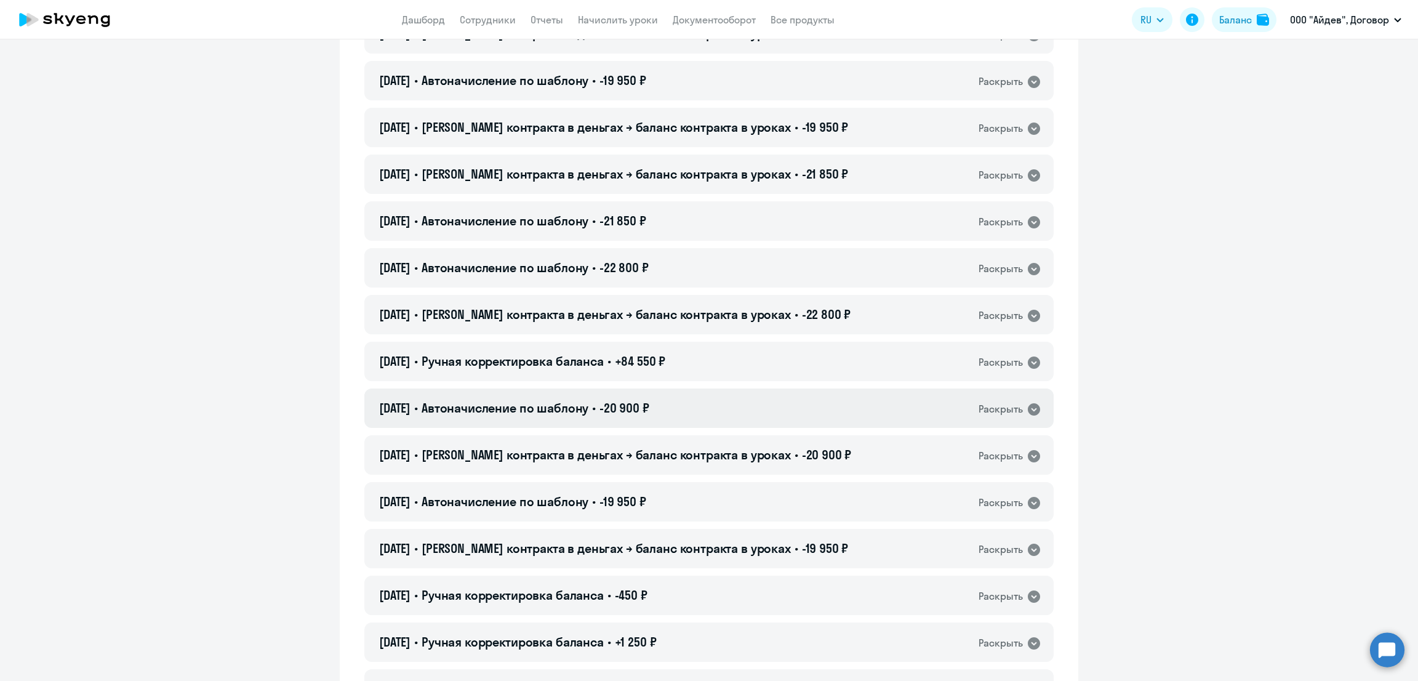
click at [545, 409] on span "Автоначисление по шаблону" at bounding box center [505, 407] width 167 height 15
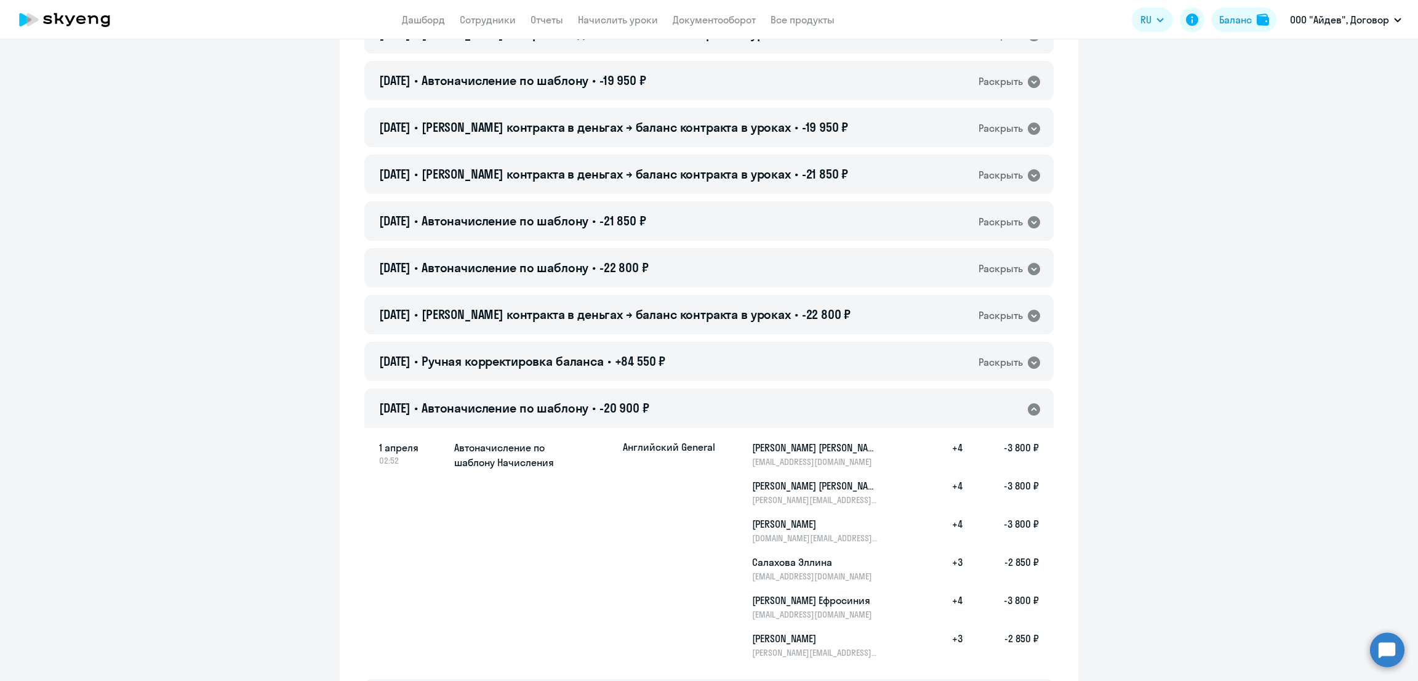
click at [544, 407] on span "Автоначисление по шаблону" at bounding box center [505, 407] width 167 height 15
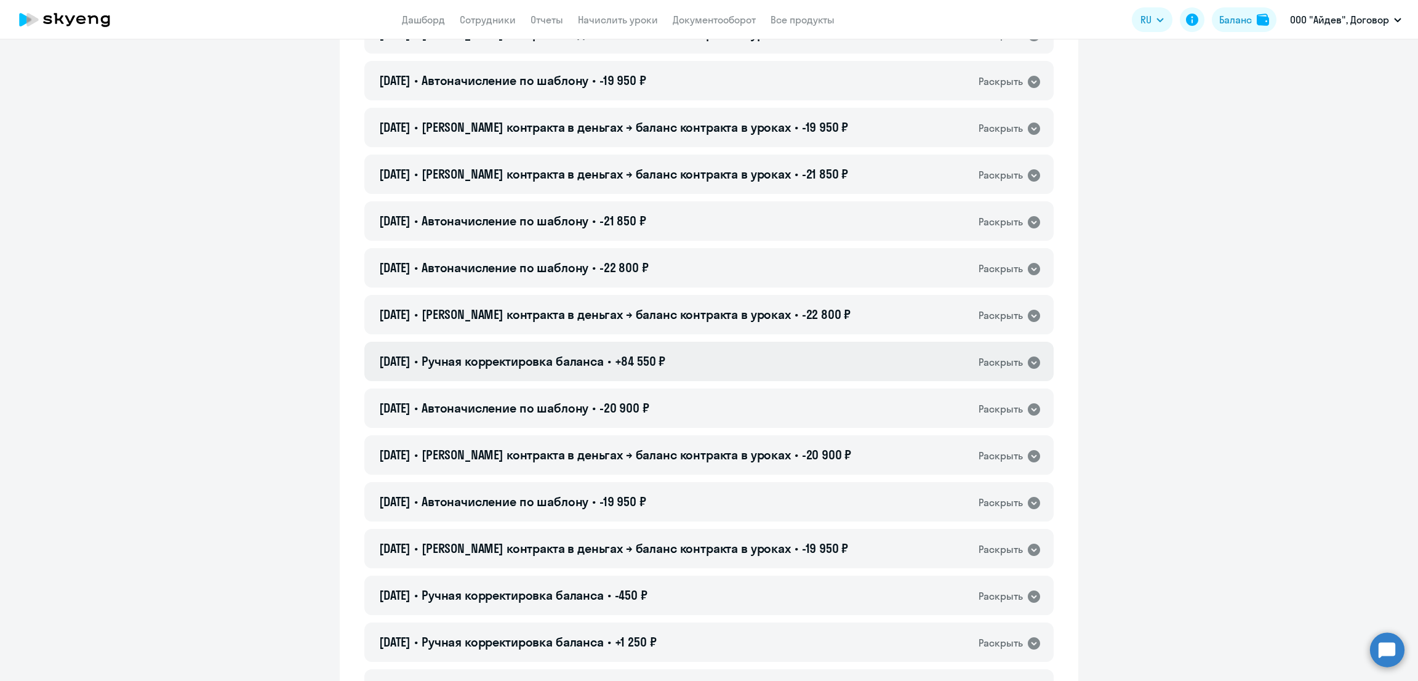
click at [570, 358] on span "Ручная корректировка баланса" at bounding box center [513, 360] width 182 height 15
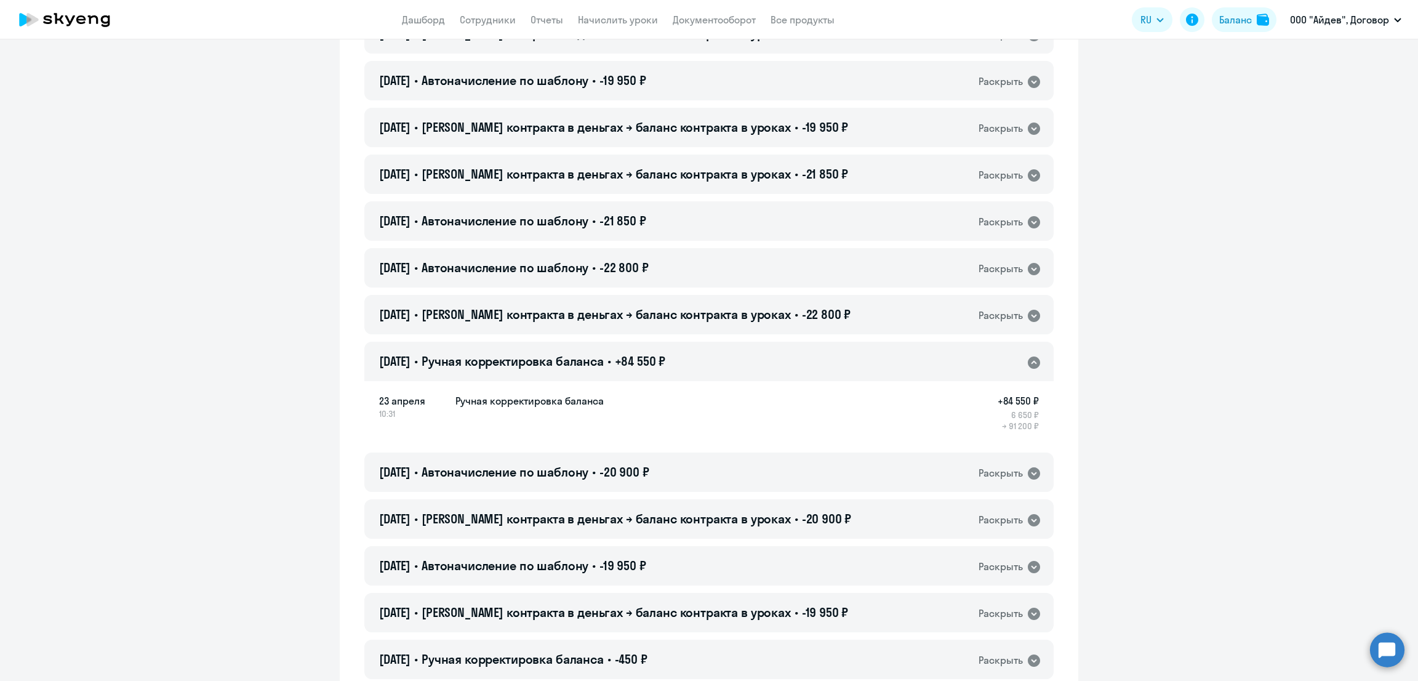
click at [570, 358] on span "Ручная корректировка баланса" at bounding box center [513, 360] width 182 height 15
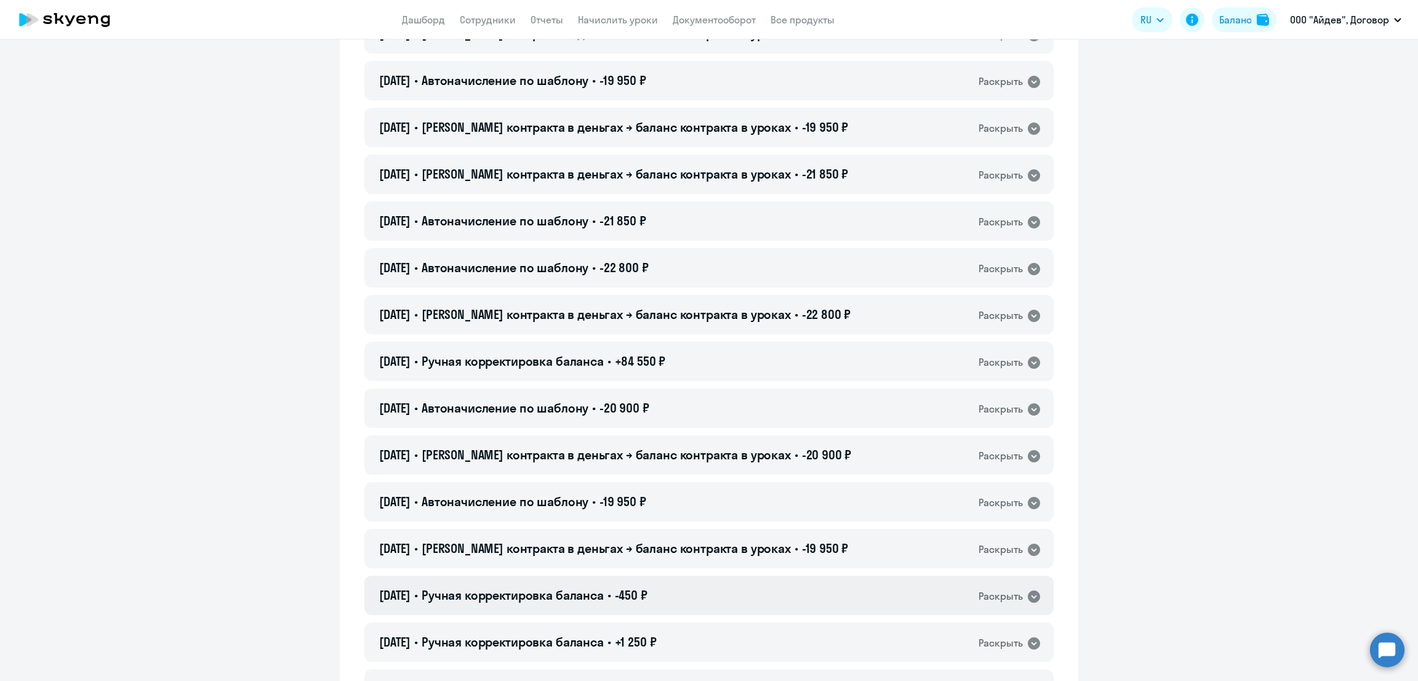
click at [545, 594] on span "Ручная корректировка баланса" at bounding box center [513, 594] width 182 height 15
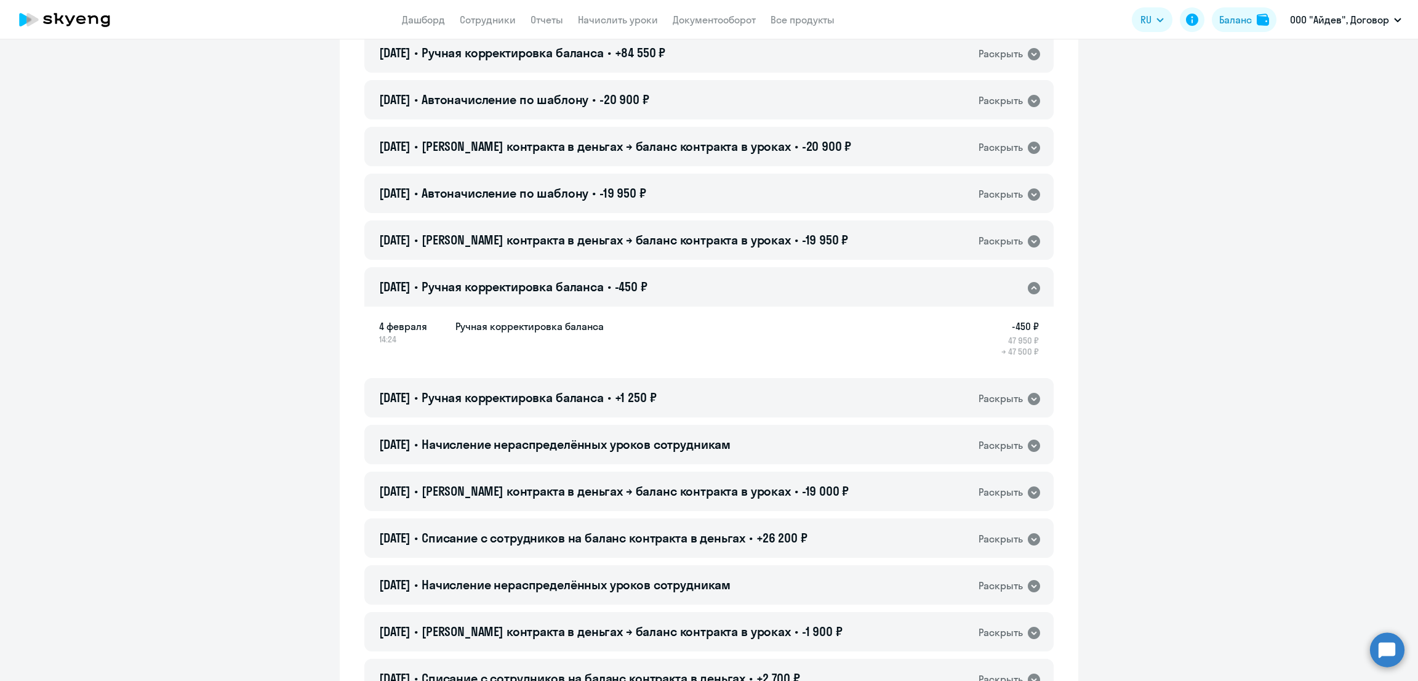
scroll to position [1113, 0]
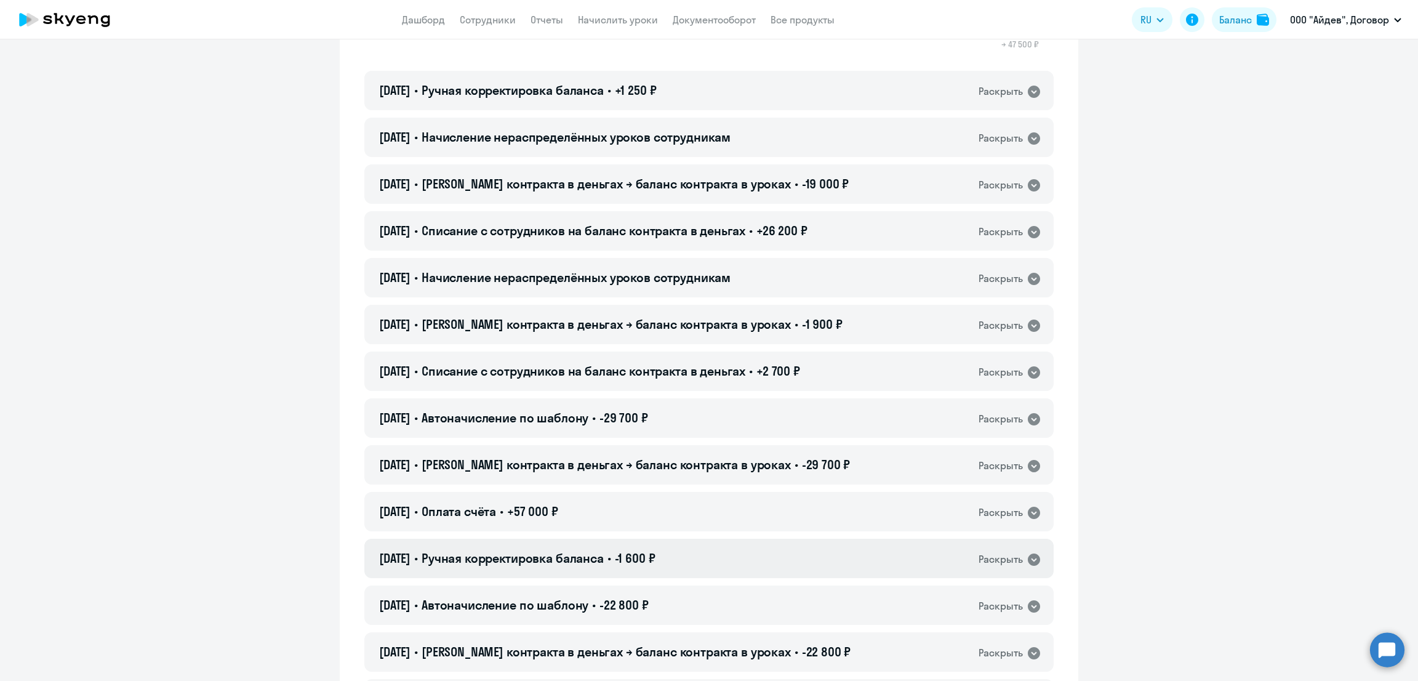
click at [577, 558] on span "Ручная корректировка баланса" at bounding box center [513, 557] width 182 height 15
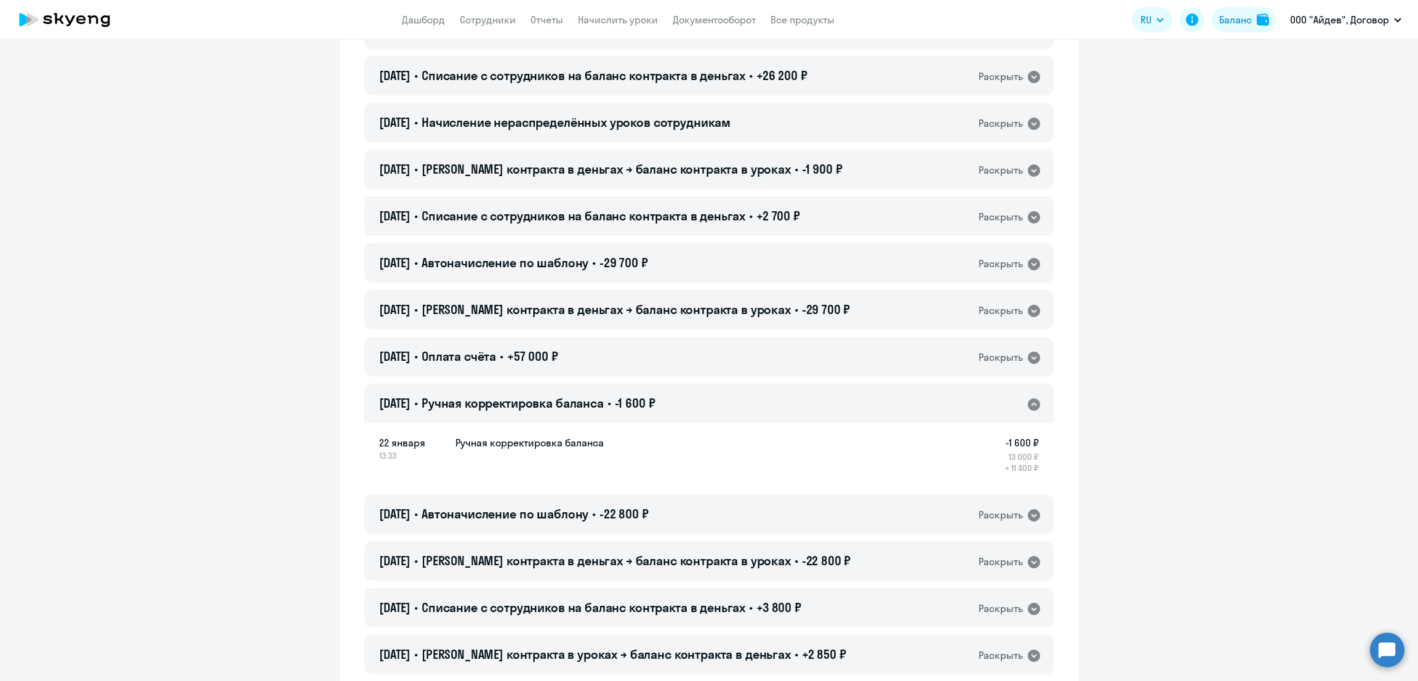
scroll to position [1422, 0]
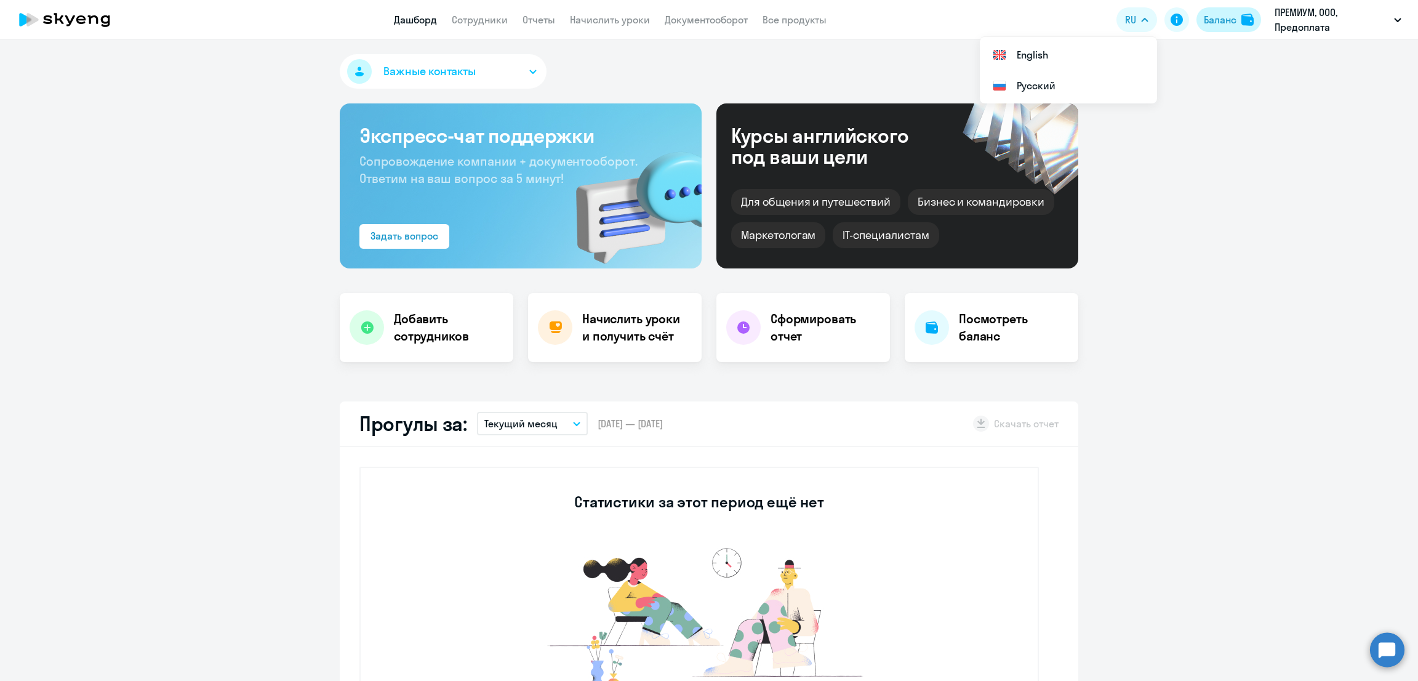
click at [1214, 27] on button "Баланс" at bounding box center [1228, 19] width 65 height 25
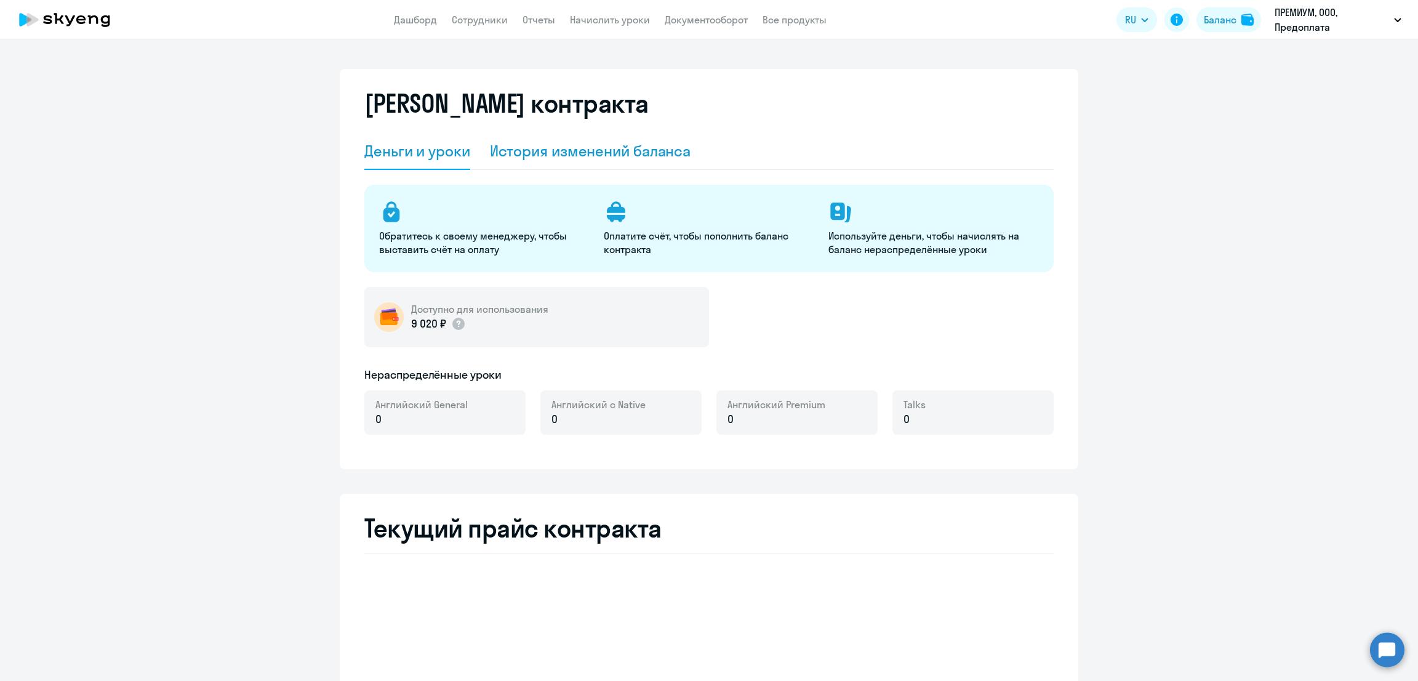
click at [614, 153] on div "История изменений баланса" at bounding box center [590, 151] width 201 height 20
select select "english_adult_not_native_speaker"
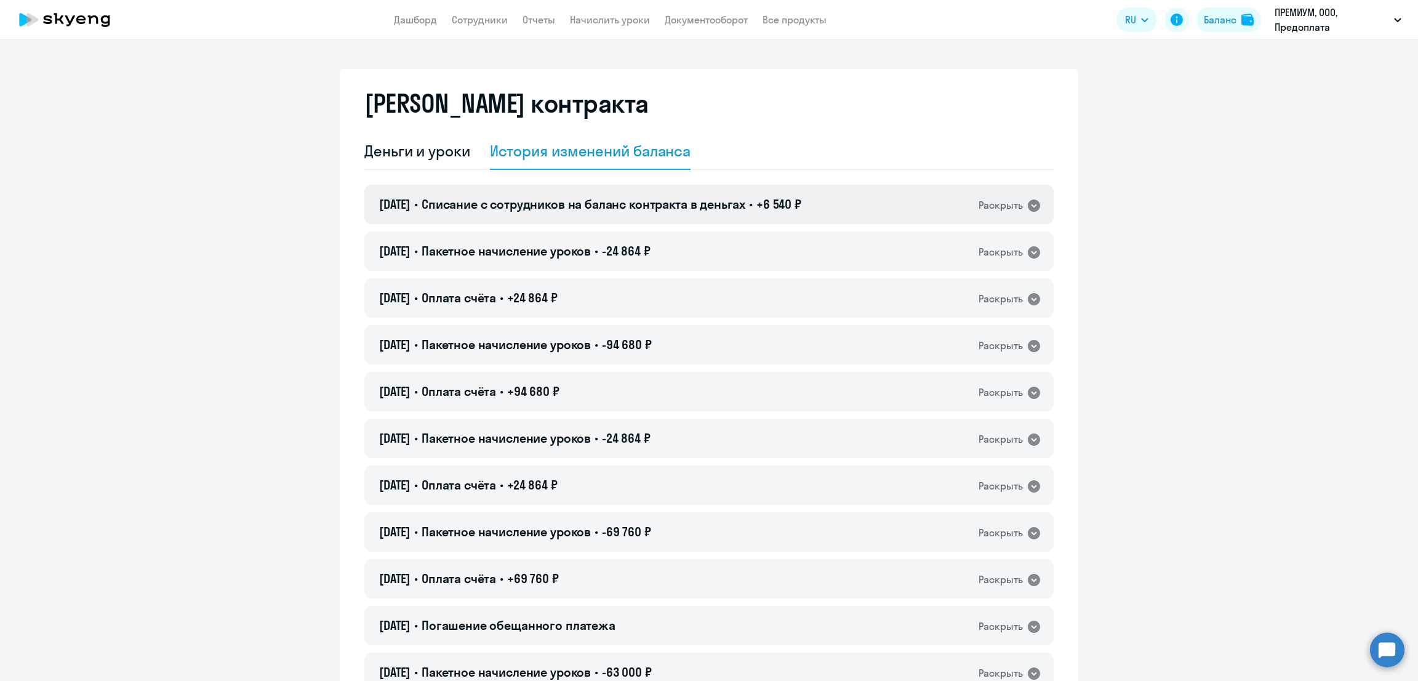
click at [745, 211] on span "Списание с сотрудников на баланс контракта в деньгах" at bounding box center [584, 203] width 324 height 15
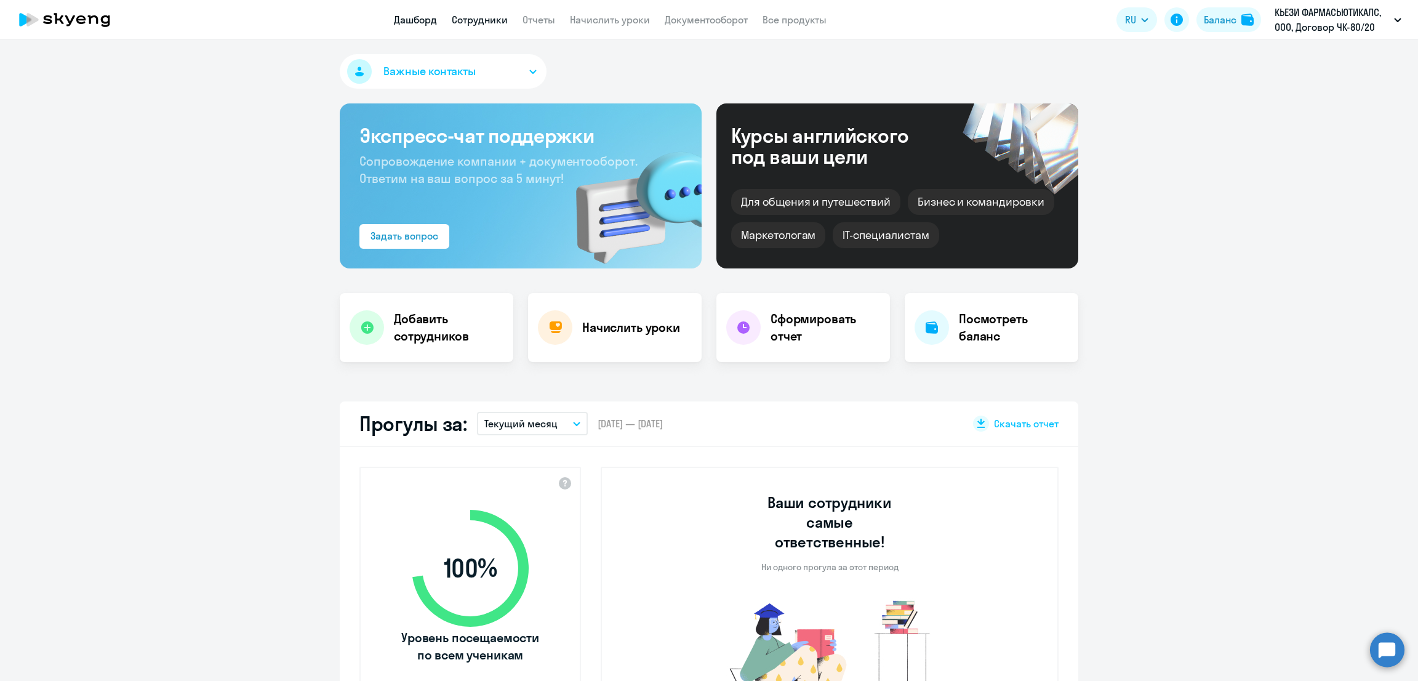
click at [497, 20] on link "Сотрудники" at bounding box center [480, 20] width 56 height 12
select select "30"
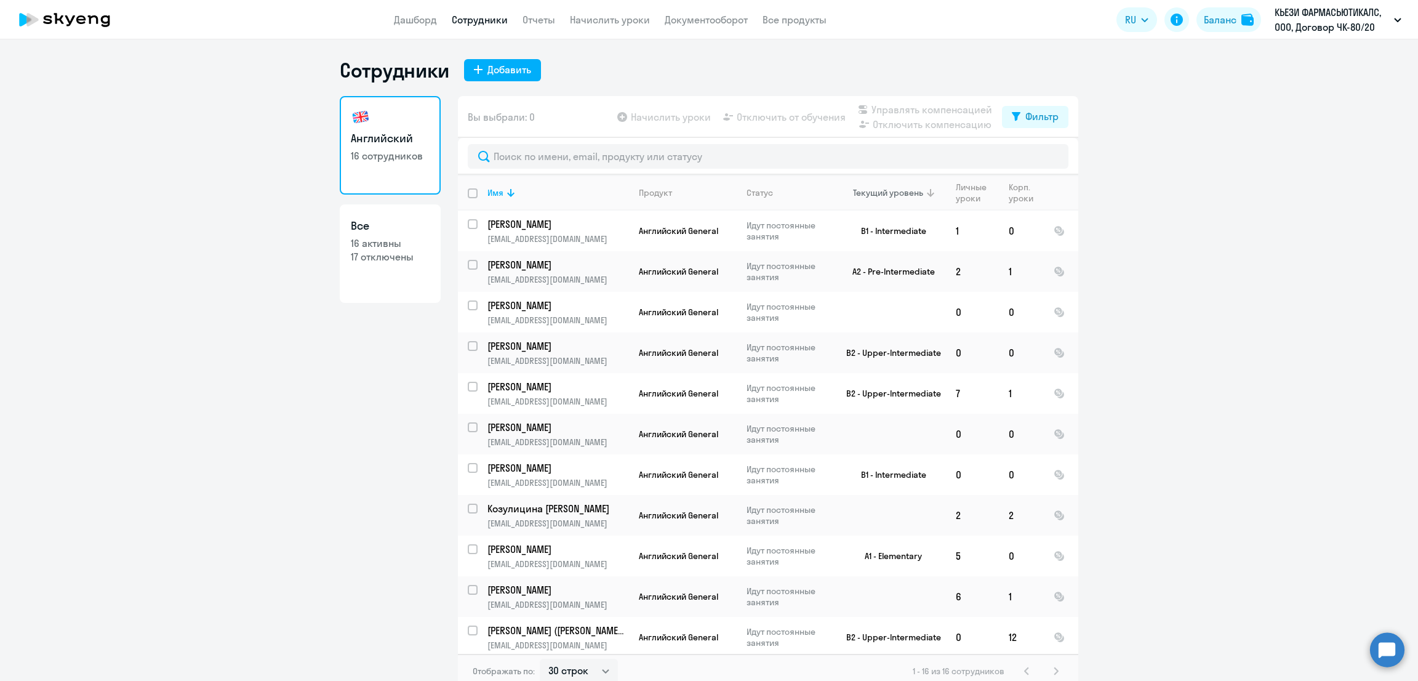
click at [892, 190] on div "Текущий уровень" at bounding box center [888, 192] width 70 height 11
